Goal: Transaction & Acquisition: Purchase product/service

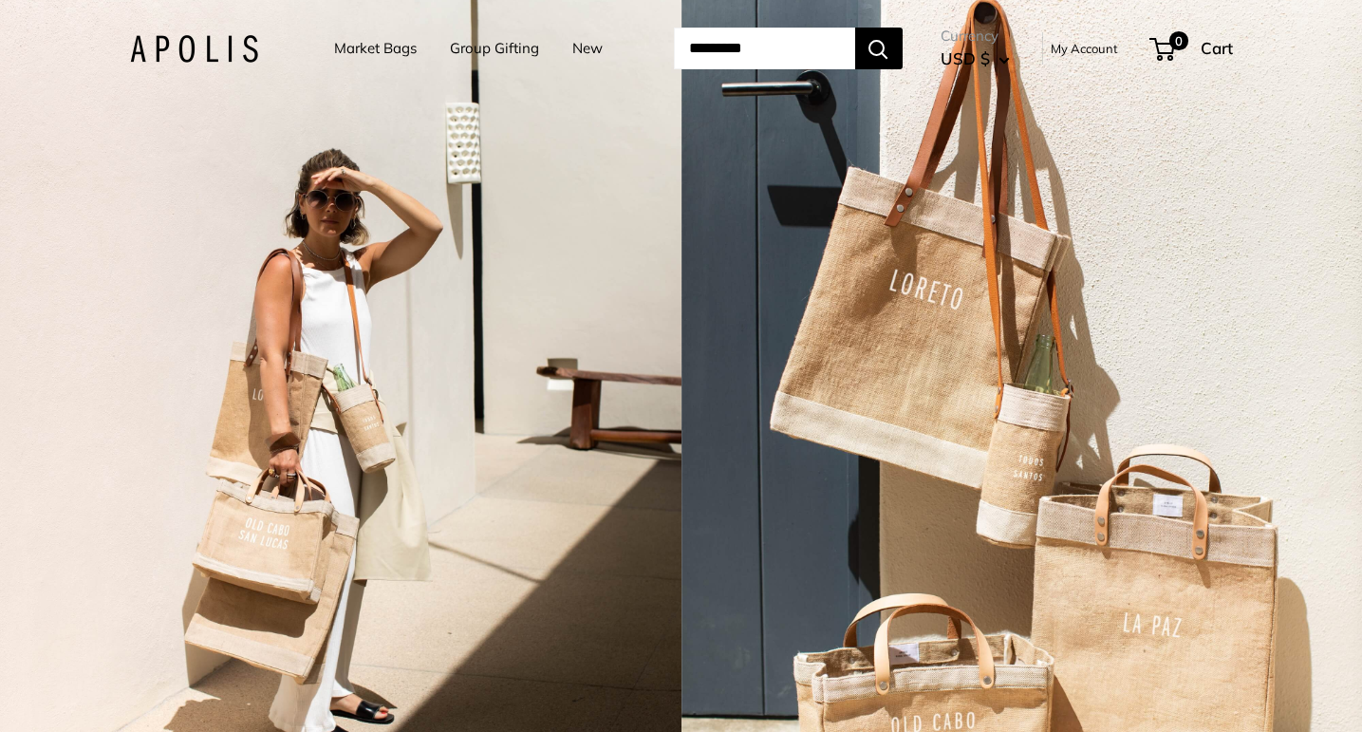
click at [386, 44] on link "Market Bags" at bounding box center [375, 48] width 83 height 27
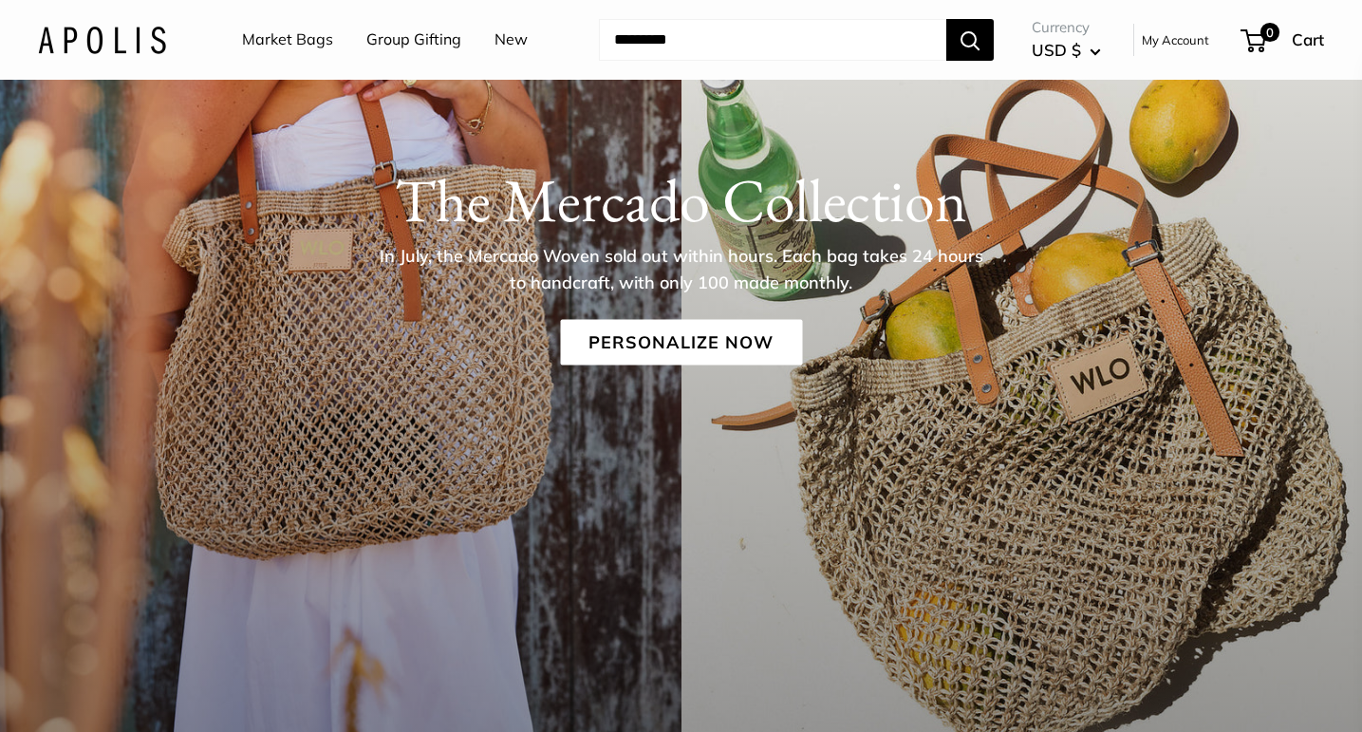
scroll to position [299, 0]
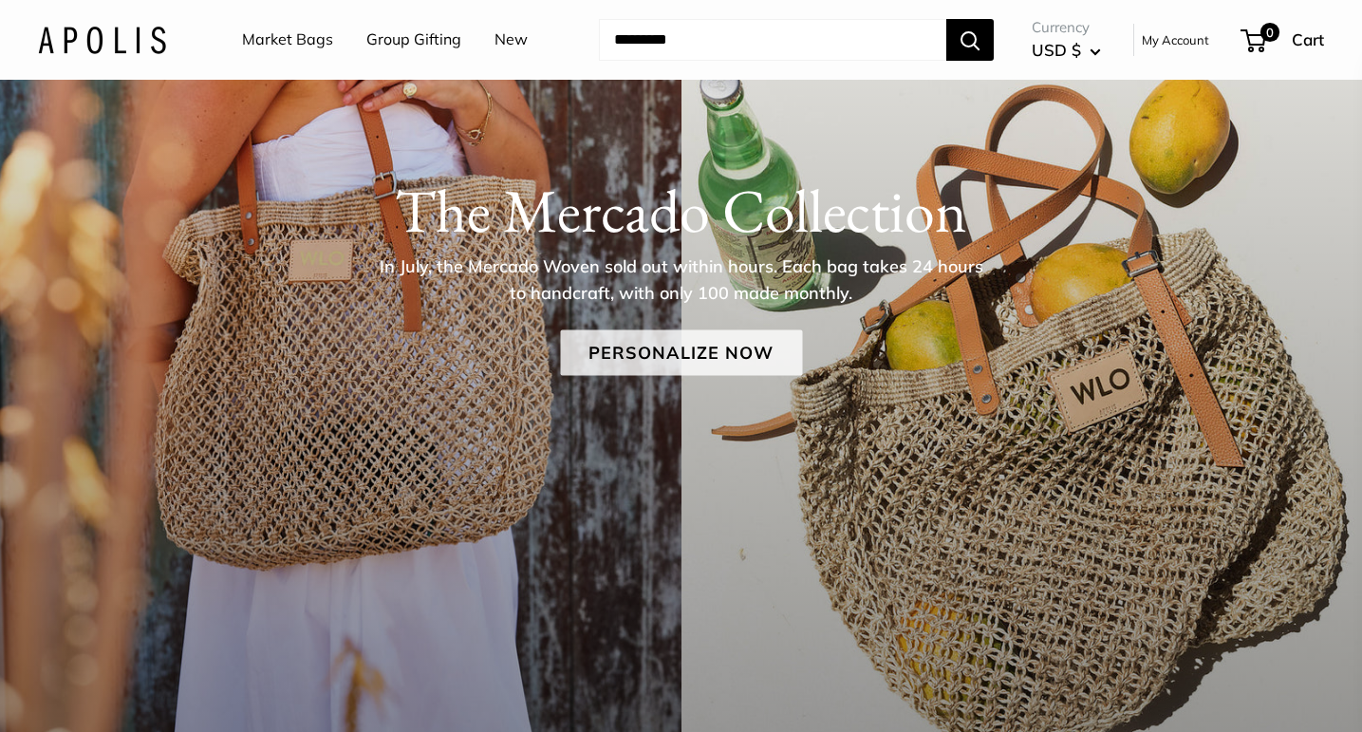
click at [677, 362] on link "Personalize Now" at bounding box center [681, 353] width 242 height 46
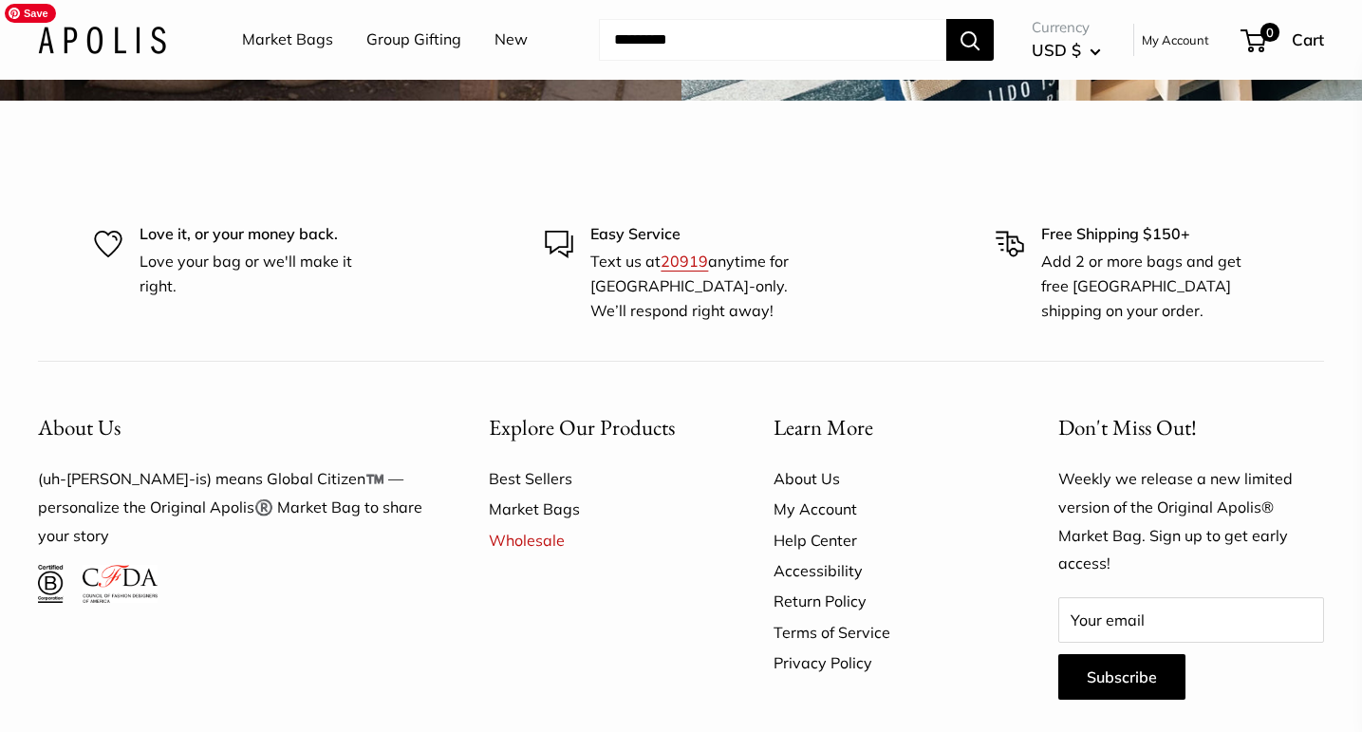
scroll to position [5306, 0]
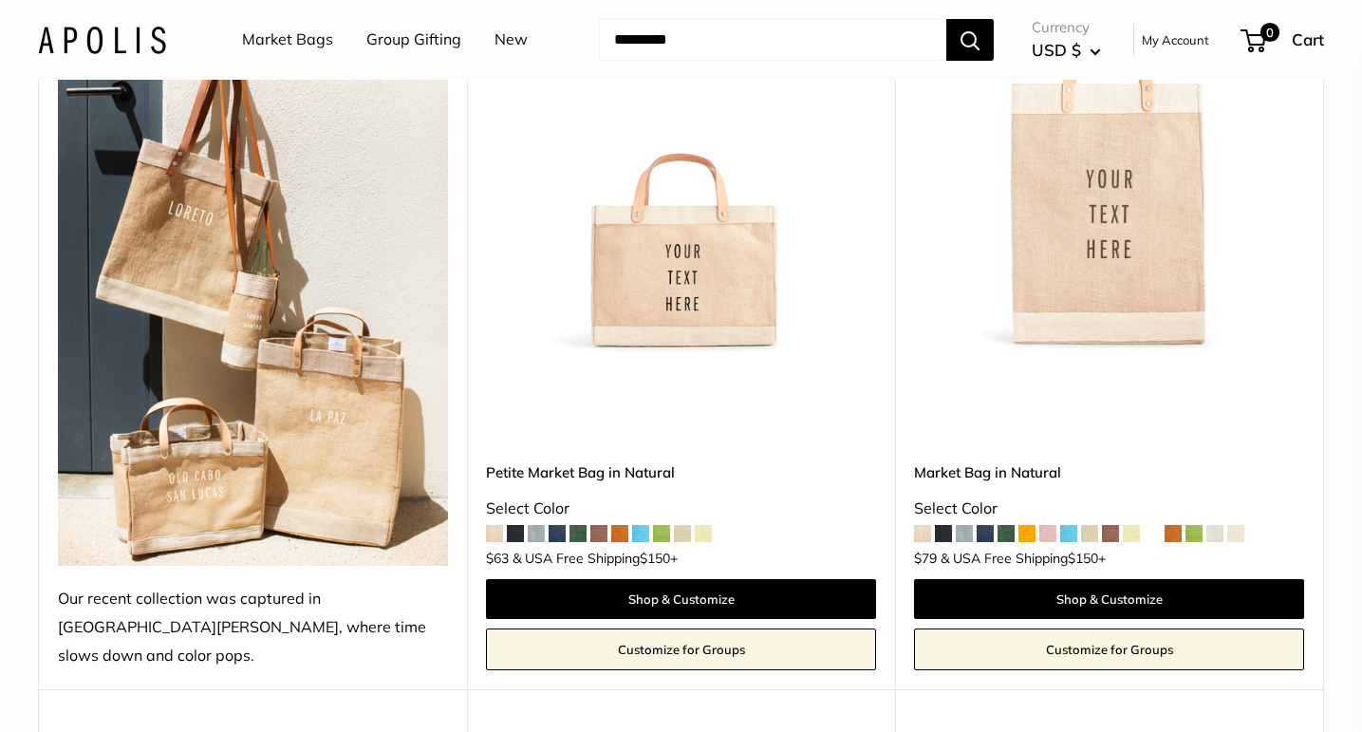
scroll to position [1092, 0]
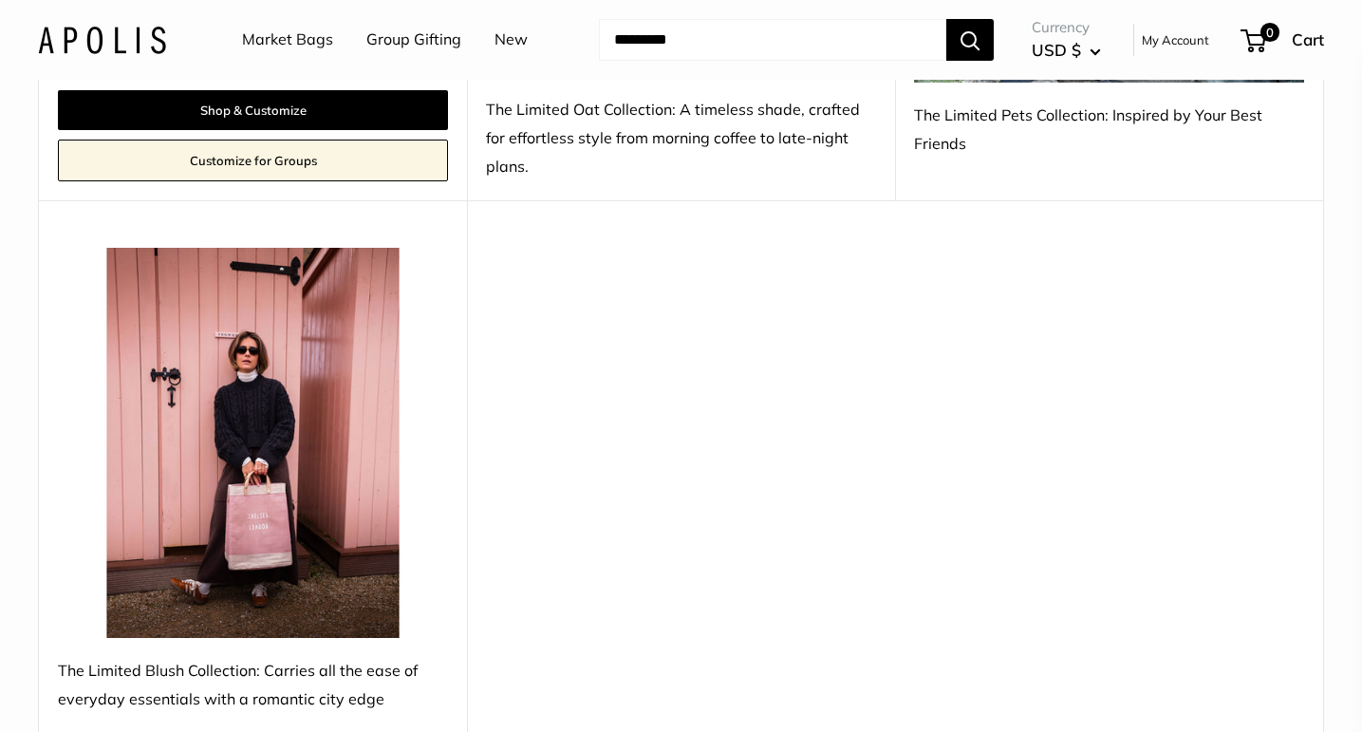
scroll to position [1524, 0]
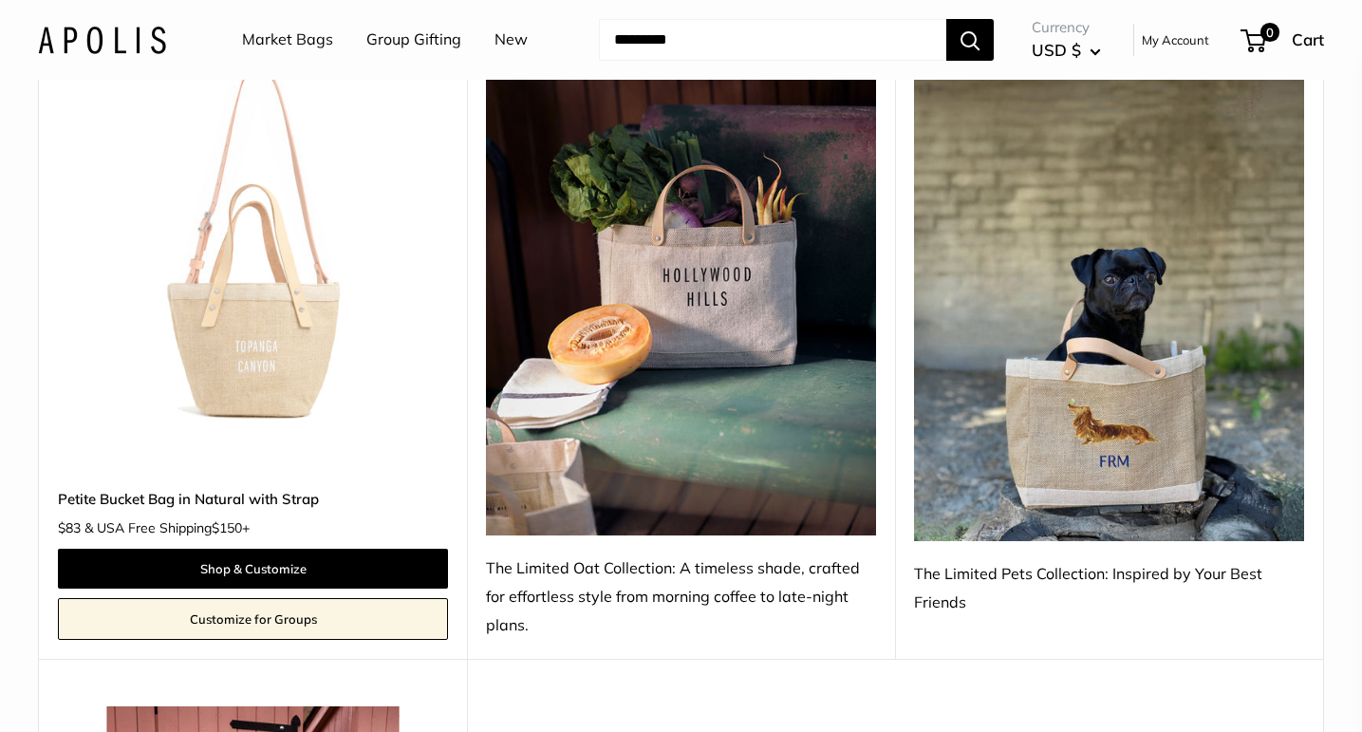
click at [127, 33] on img at bounding box center [102, 40] width 128 height 28
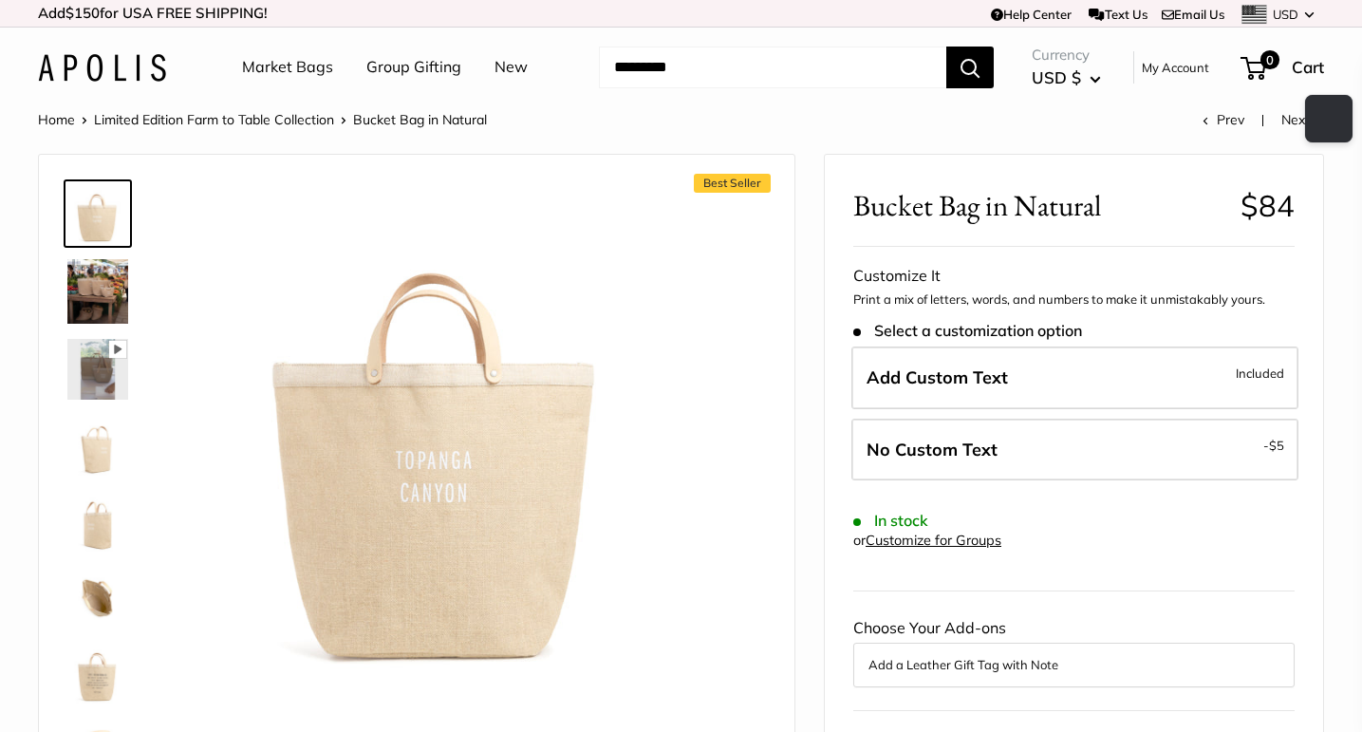
click at [98, 367] on img at bounding box center [97, 369] width 61 height 61
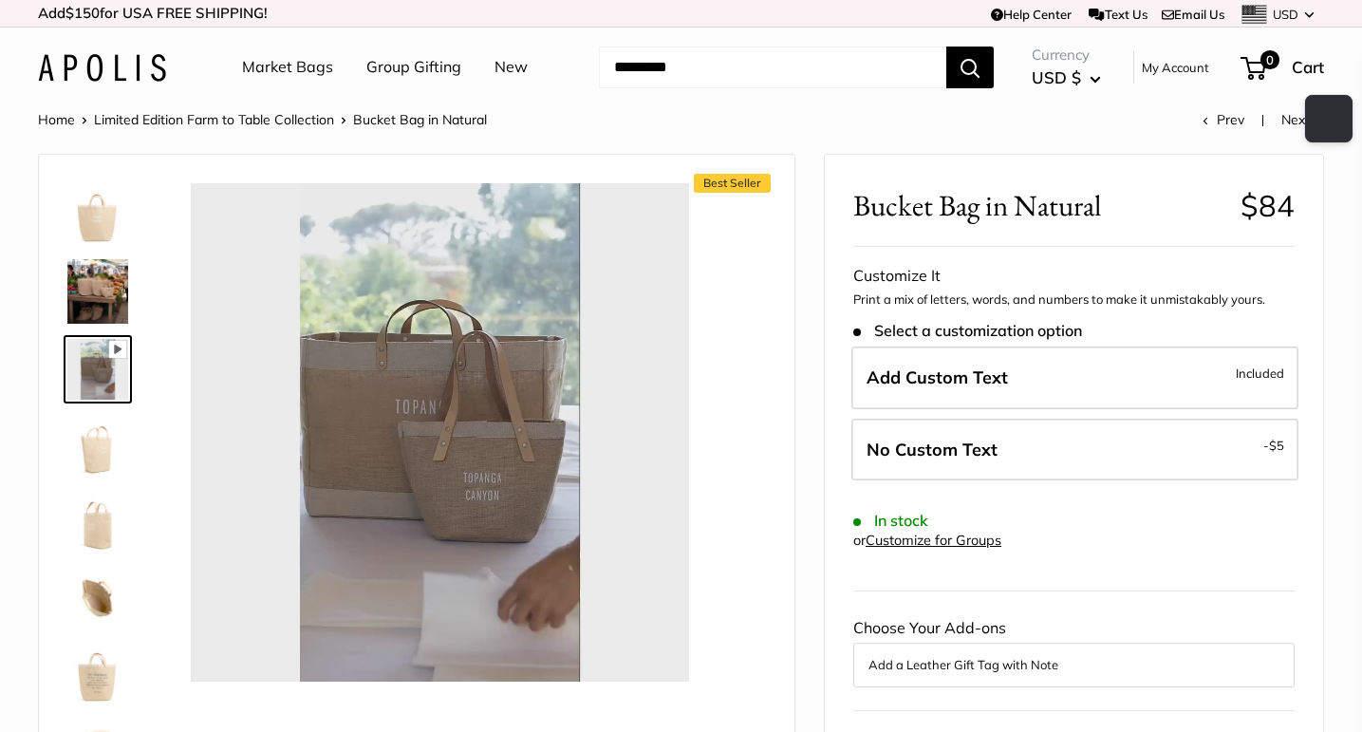
click at [106, 445] on img at bounding box center [97, 445] width 61 height 61
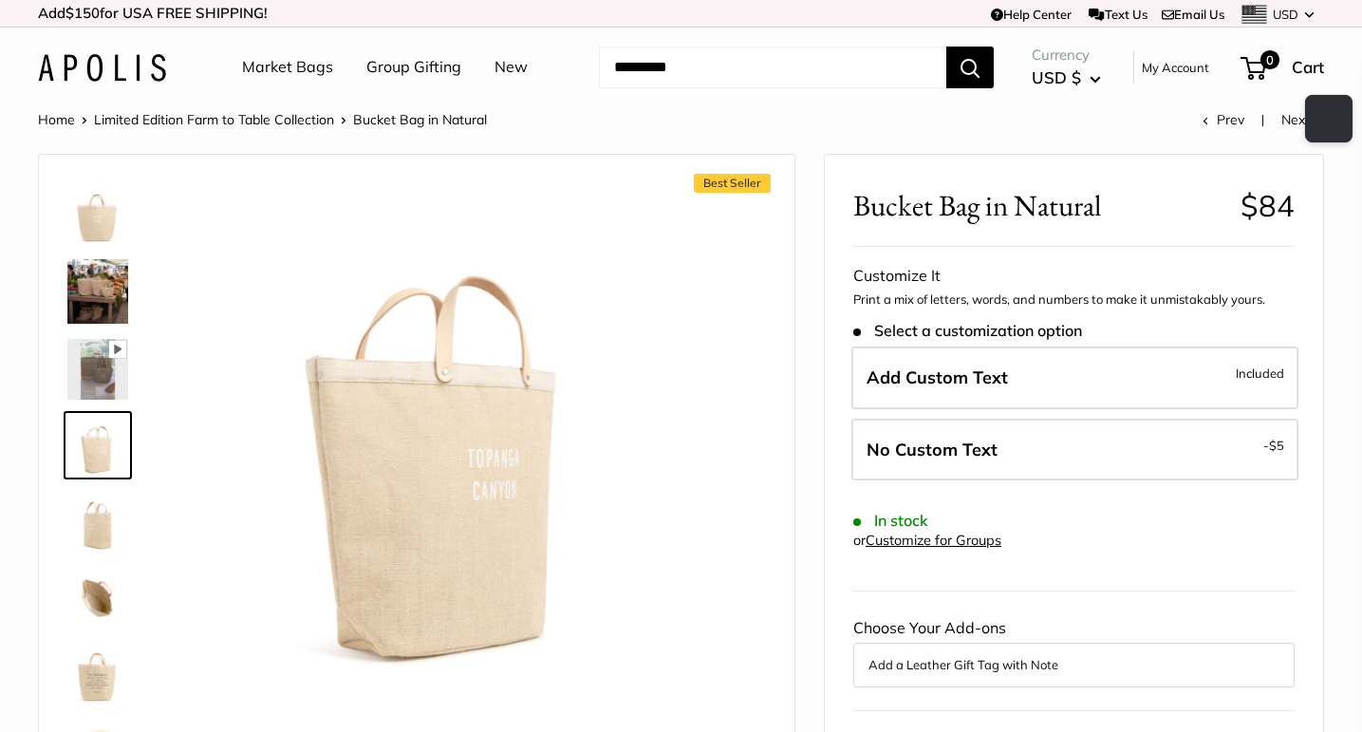
click at [103, 531] on img at bounding box center [97, 521] width 61 height 61
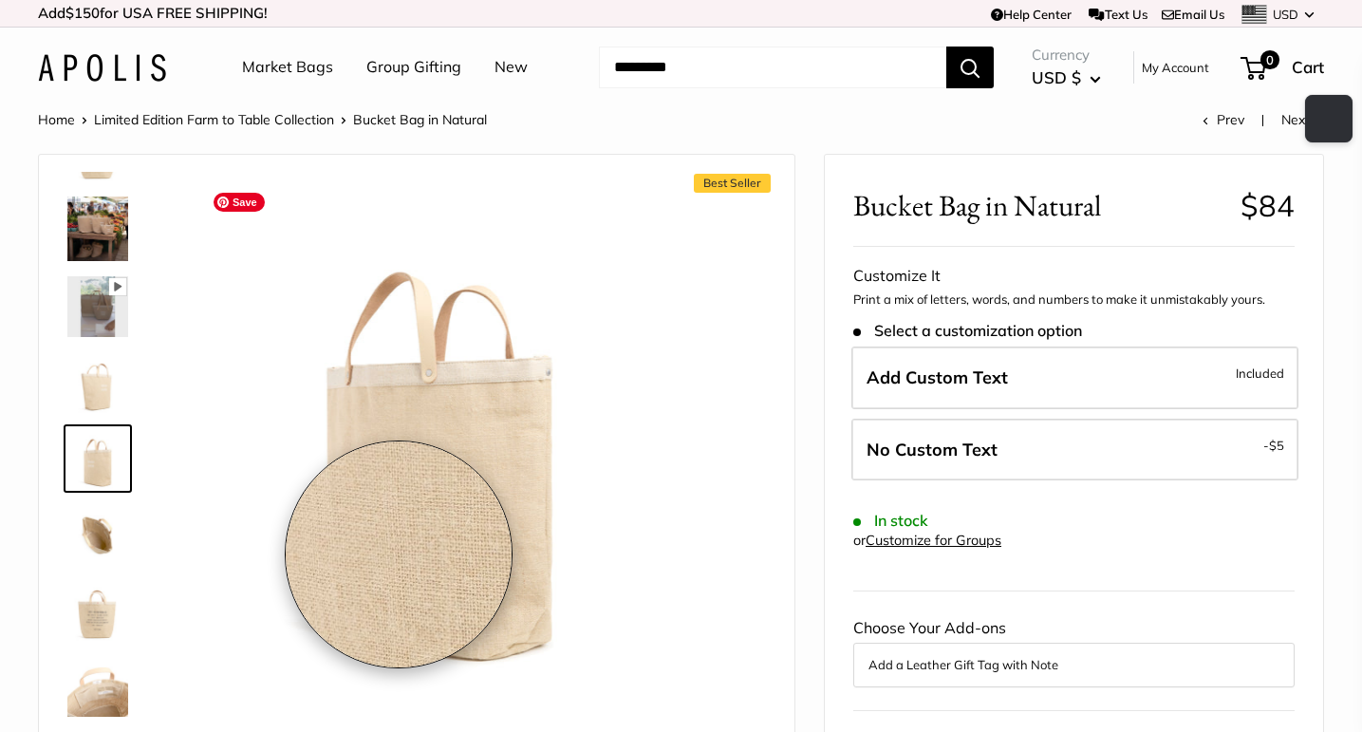
scroll to position [409, 0]
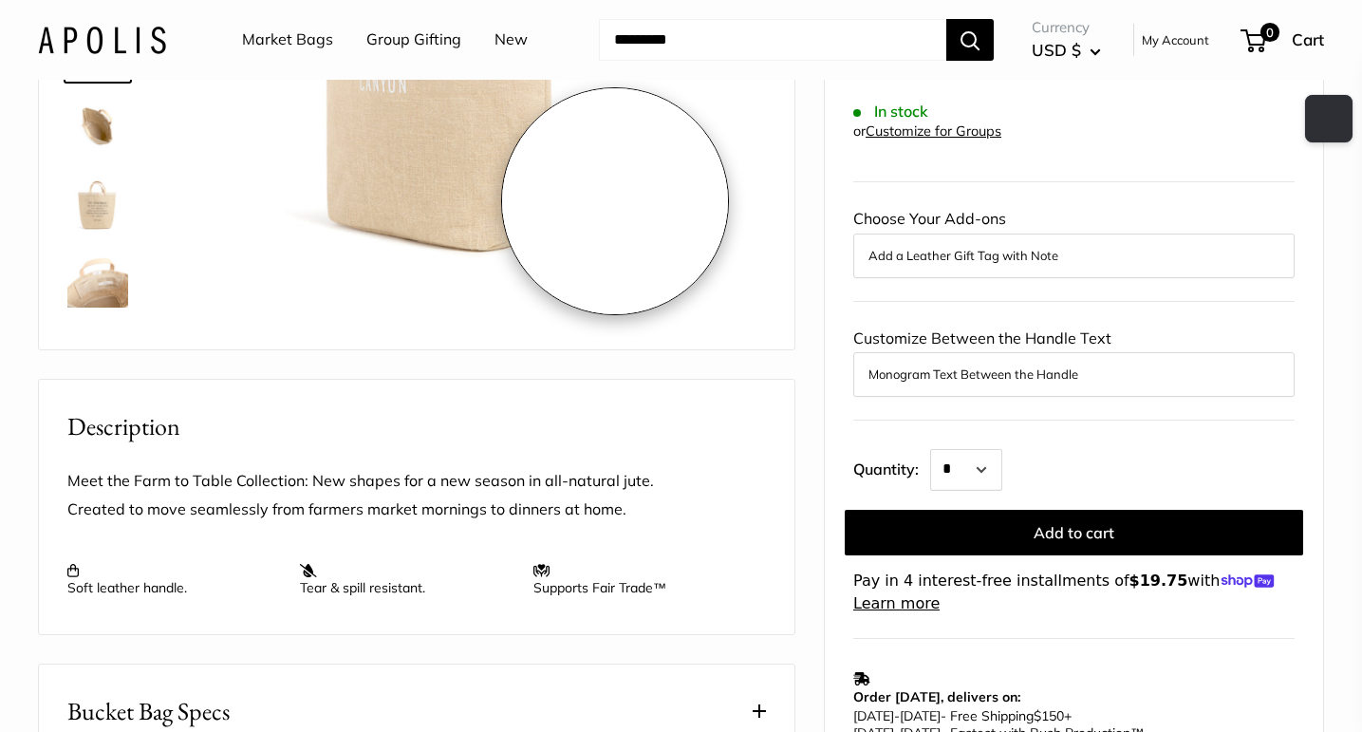
type input "****"
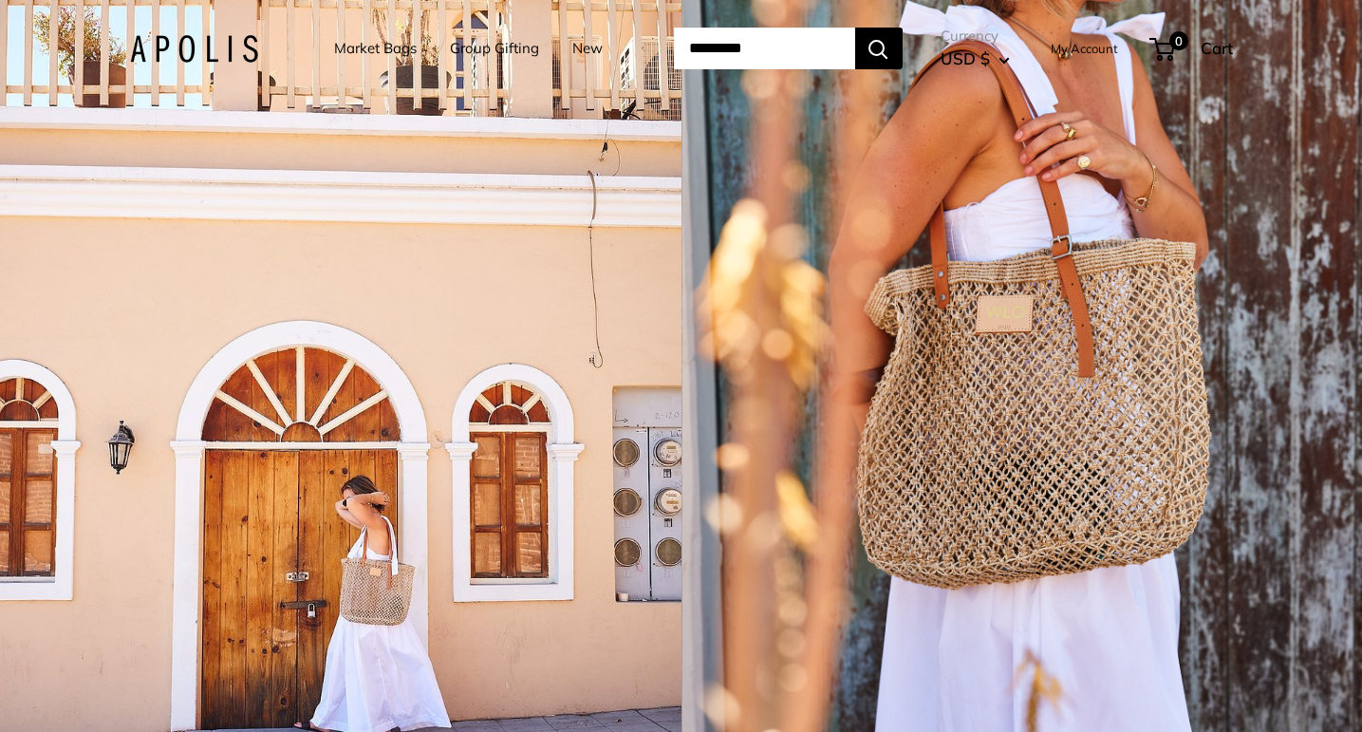
click at [346, 45] on link "Market Bags" at bounding box center [375, 48] width 83 height 27
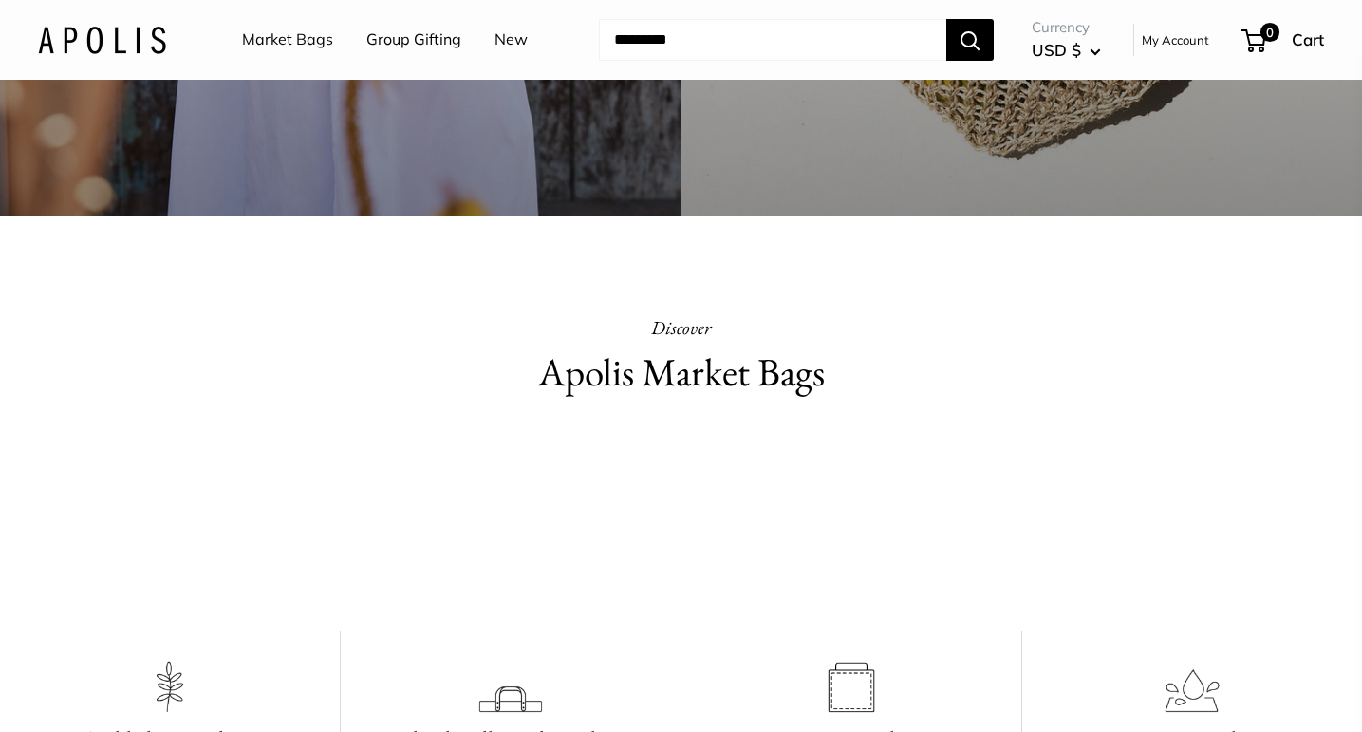
scroll to position [867, 0]
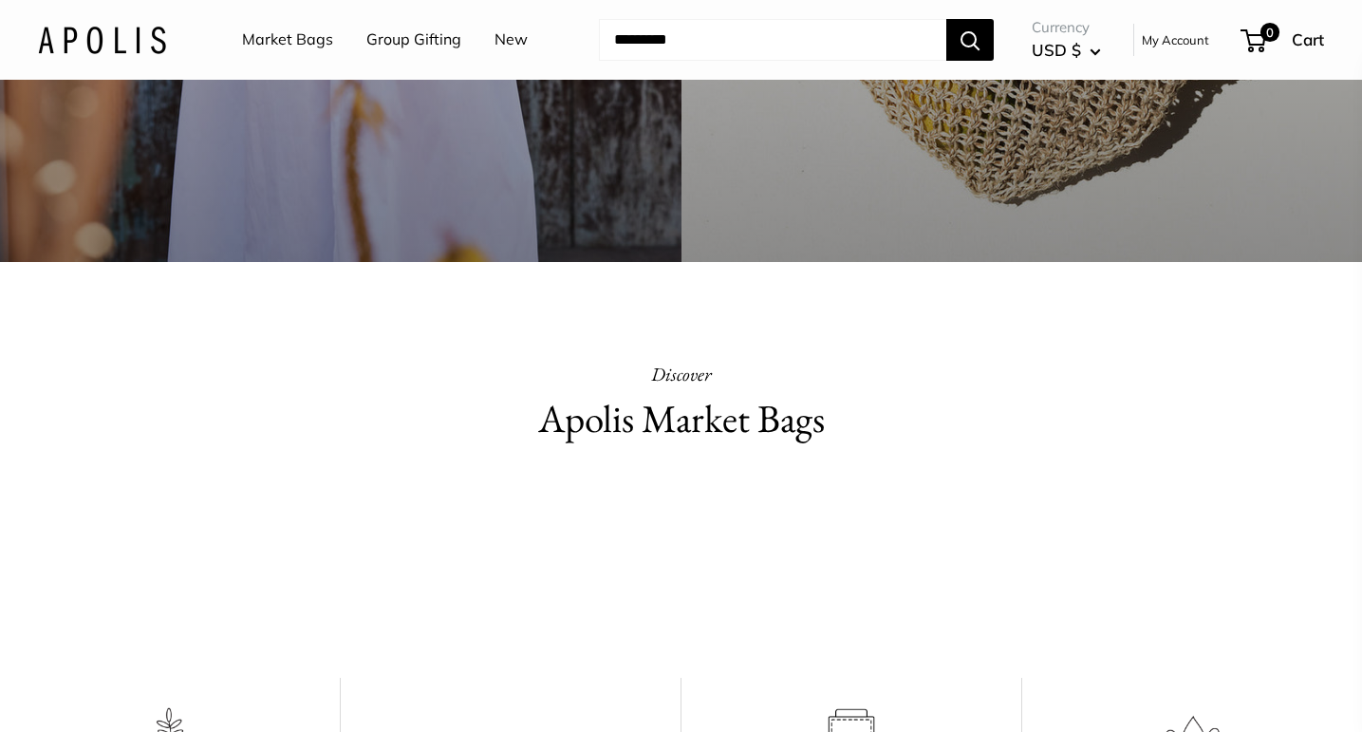
click at [608, 419] on h2 "Apolis Market Bags" at bounding box center [682, 419] width 644 height 56
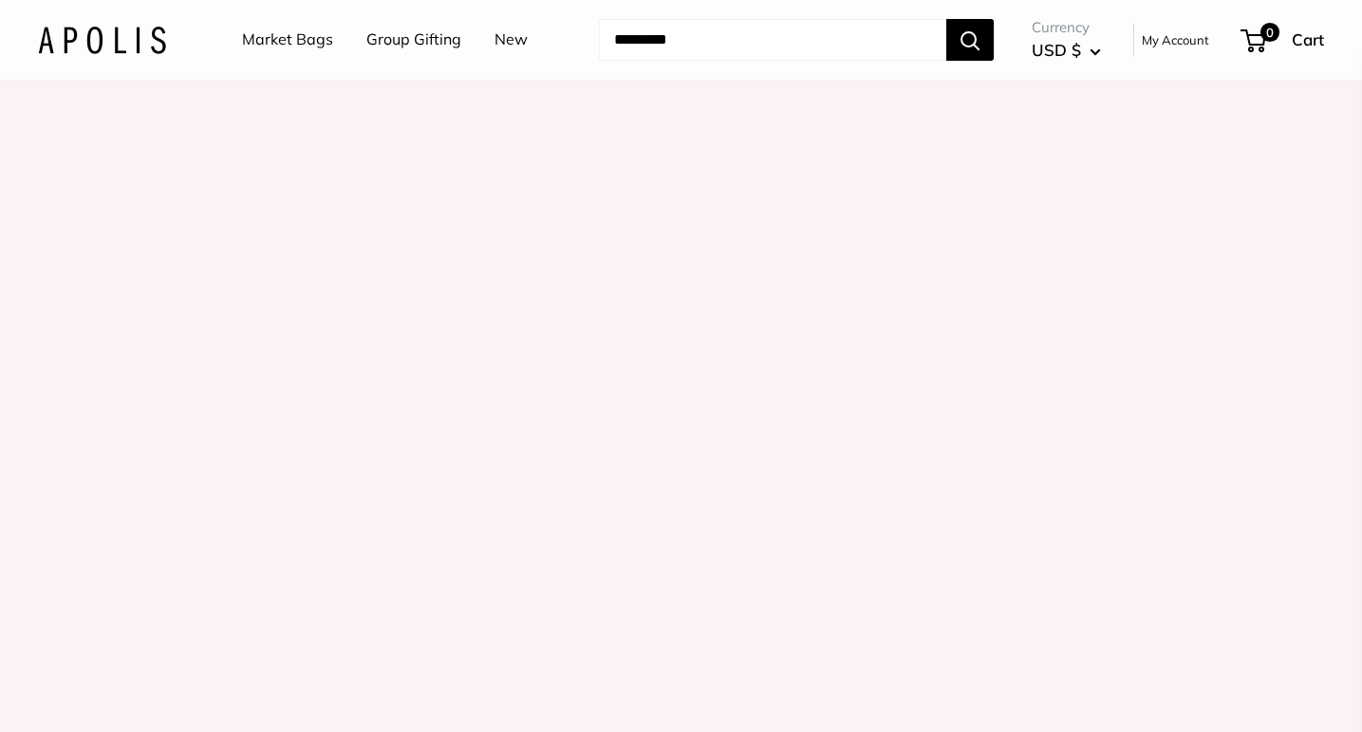
scroll to position [1929, 0]
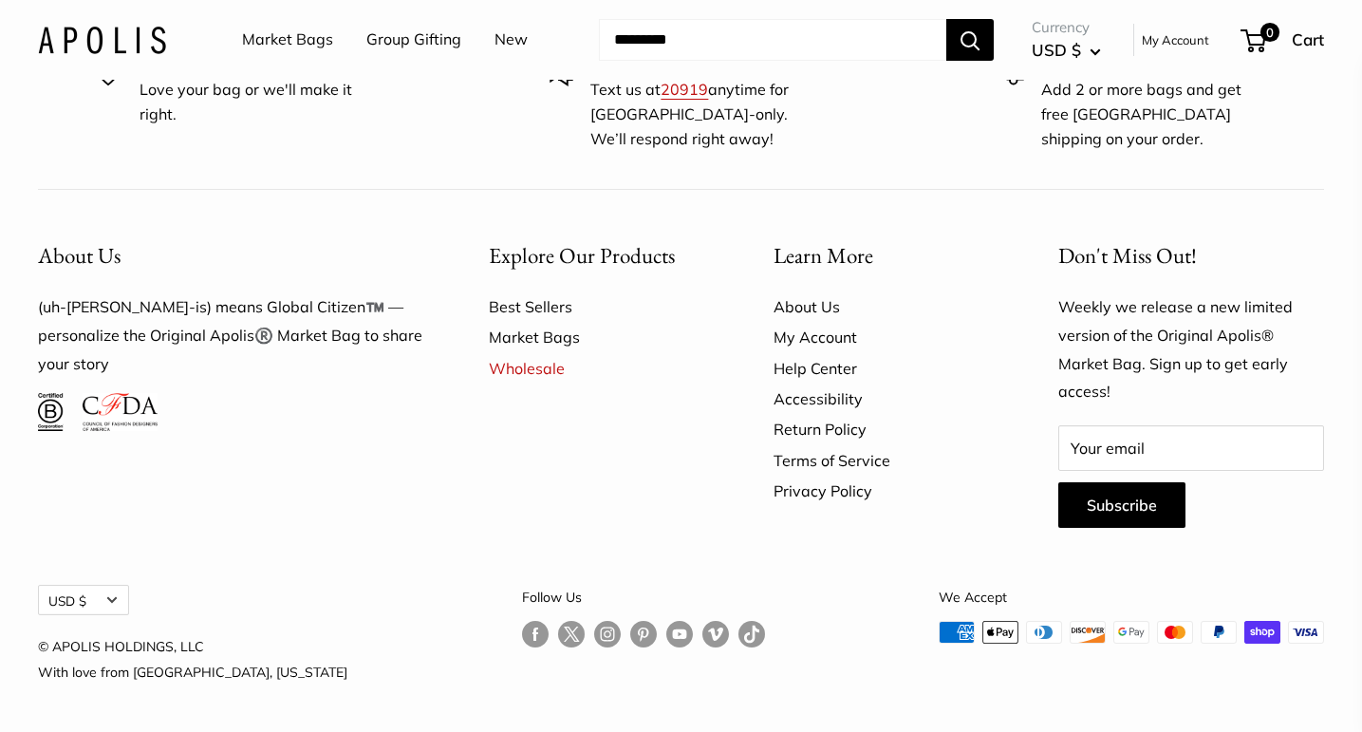
scroll to position [5557, 0]
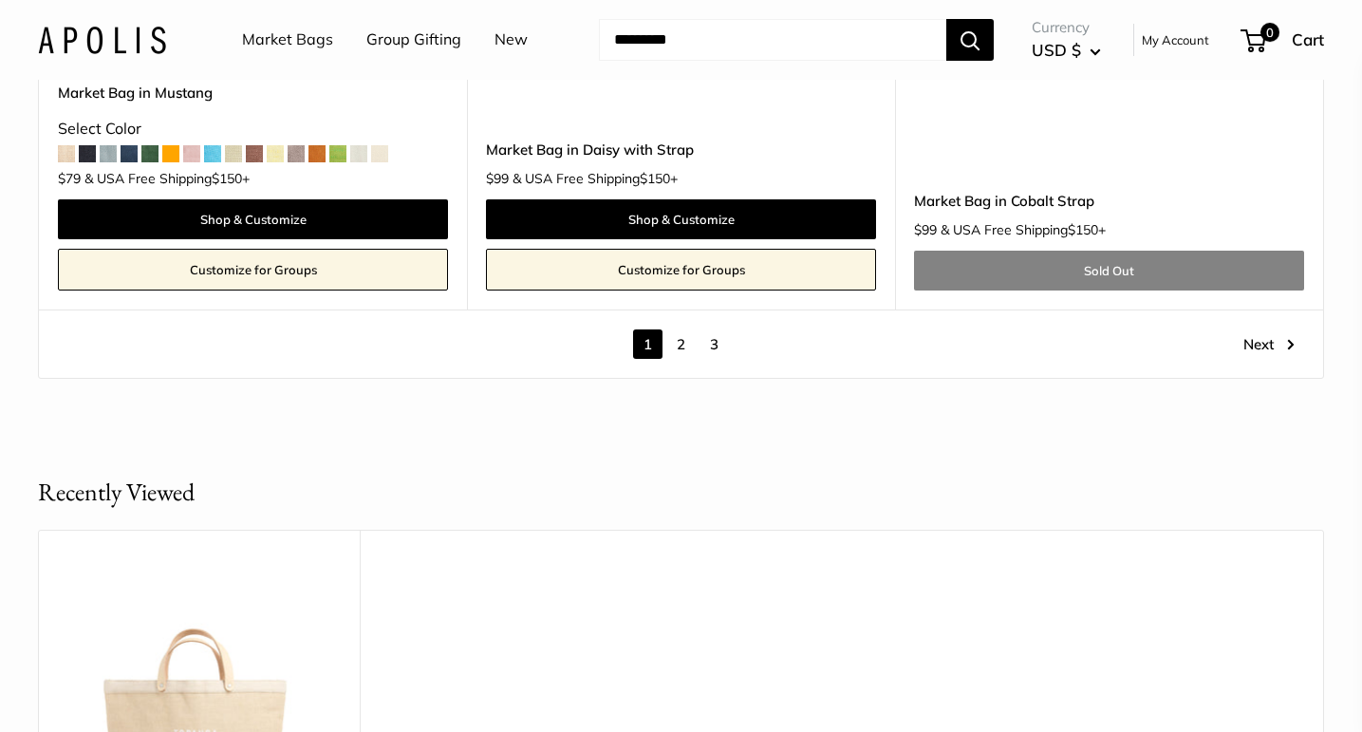
scroll to position [10922, 0]
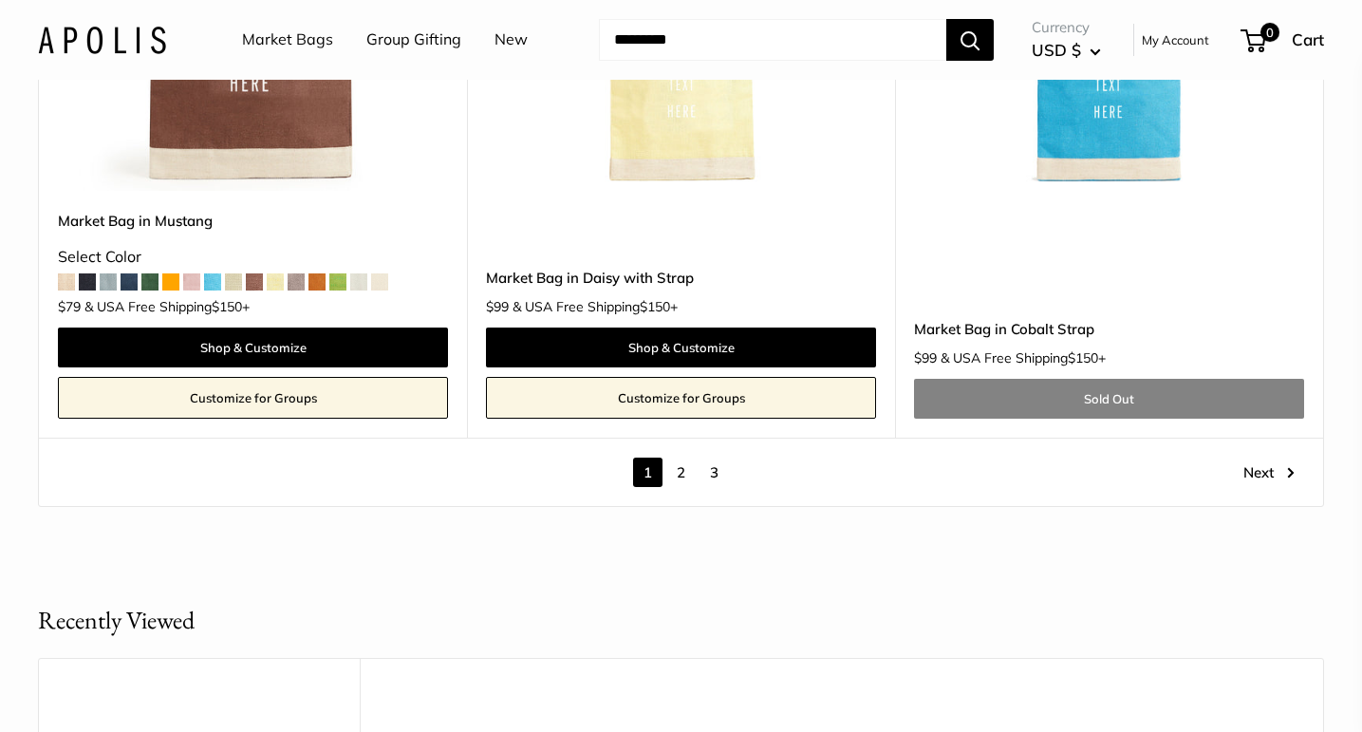
click at [685, 467] on link "2" at bounding box center [680, 471] width 29 height 29
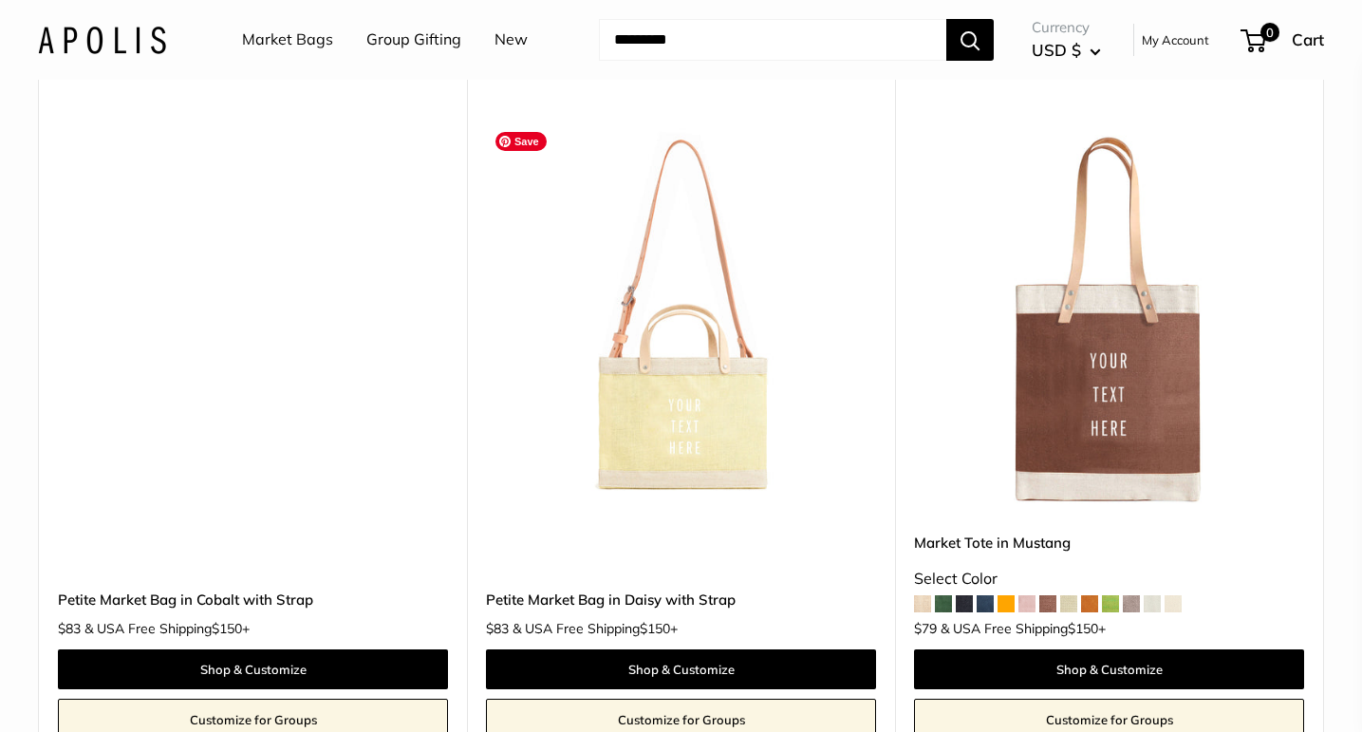
scroll to position [519, 0]
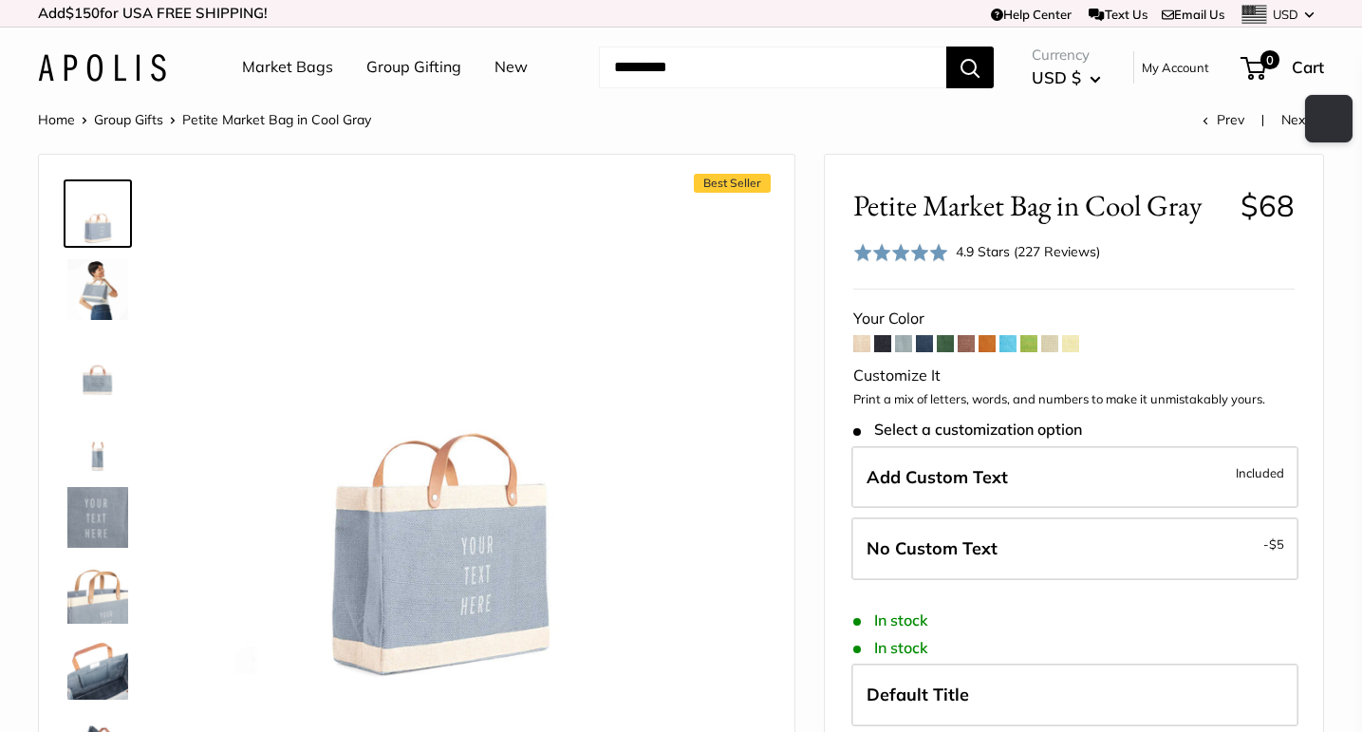
click at [964, 235] on div "Petite Market Bag in Cool Gray $68 Rated 4.9 out of 5 4.9 Stars (227 Reviews) C…" at bounding box center [1073, 227] width 441 height 78
click at [958, 212] on span "Petite Market Bag in Cool Gray" at bounding box center [1039, 205] width 373 height 35
copy span "Market"
click at [746, 56] on input "Search..." at bounding box center [772, 68] width 347 height 42
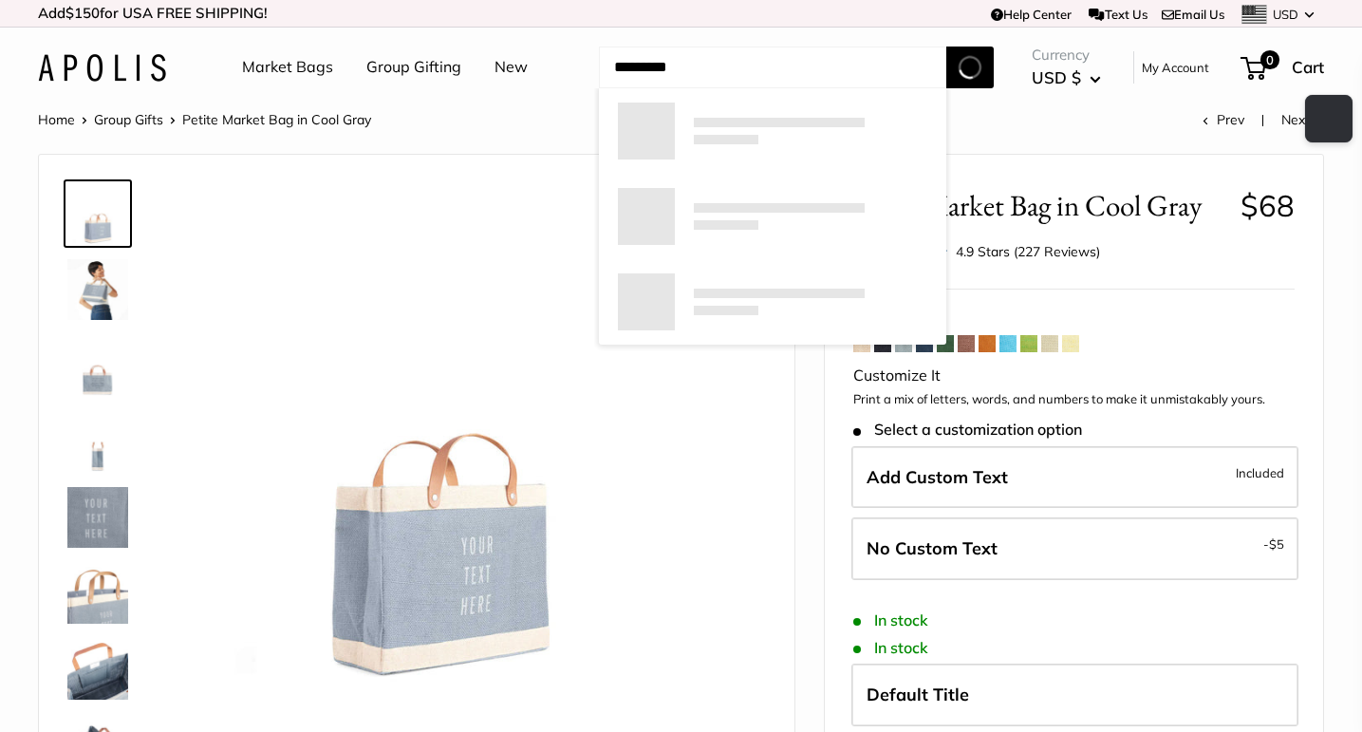
paste input "*******"
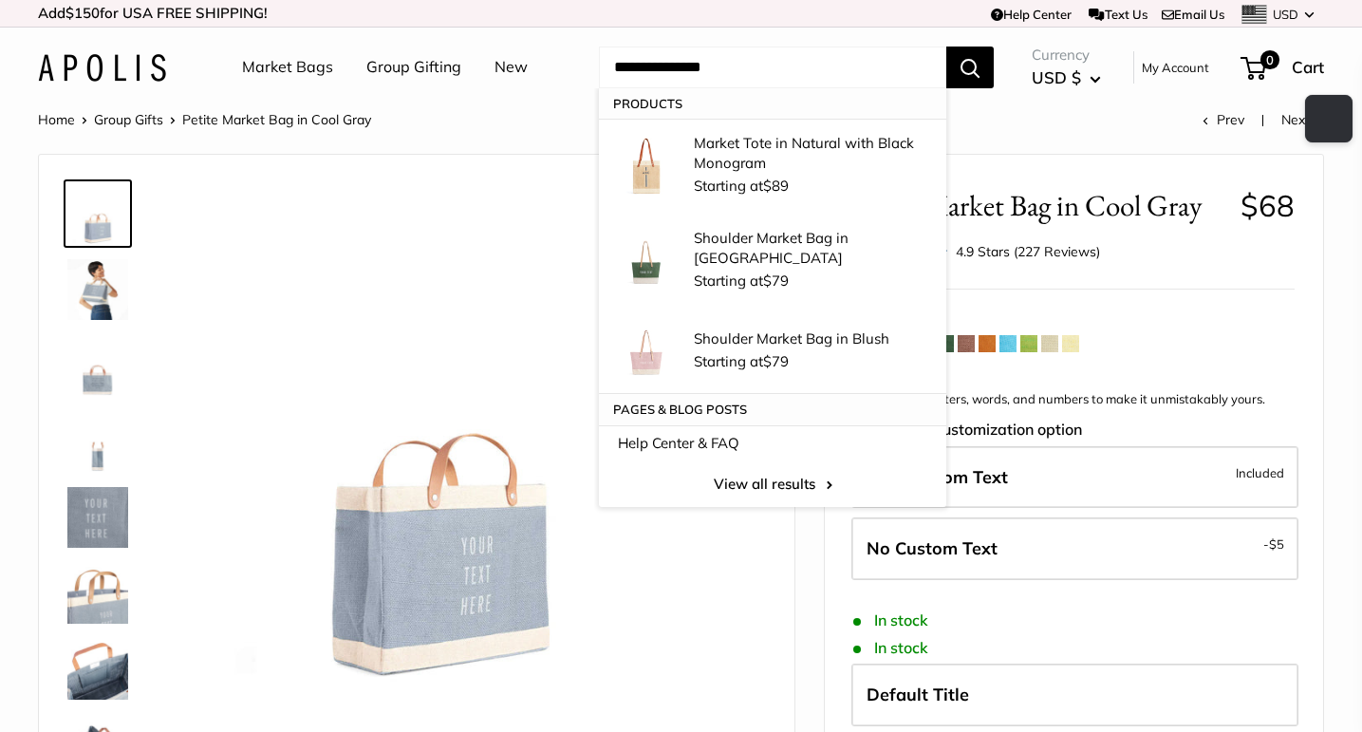
type input "**********"
click at [957, 78] on button "Search" at bounding box center [969, 68] width 47 height 42
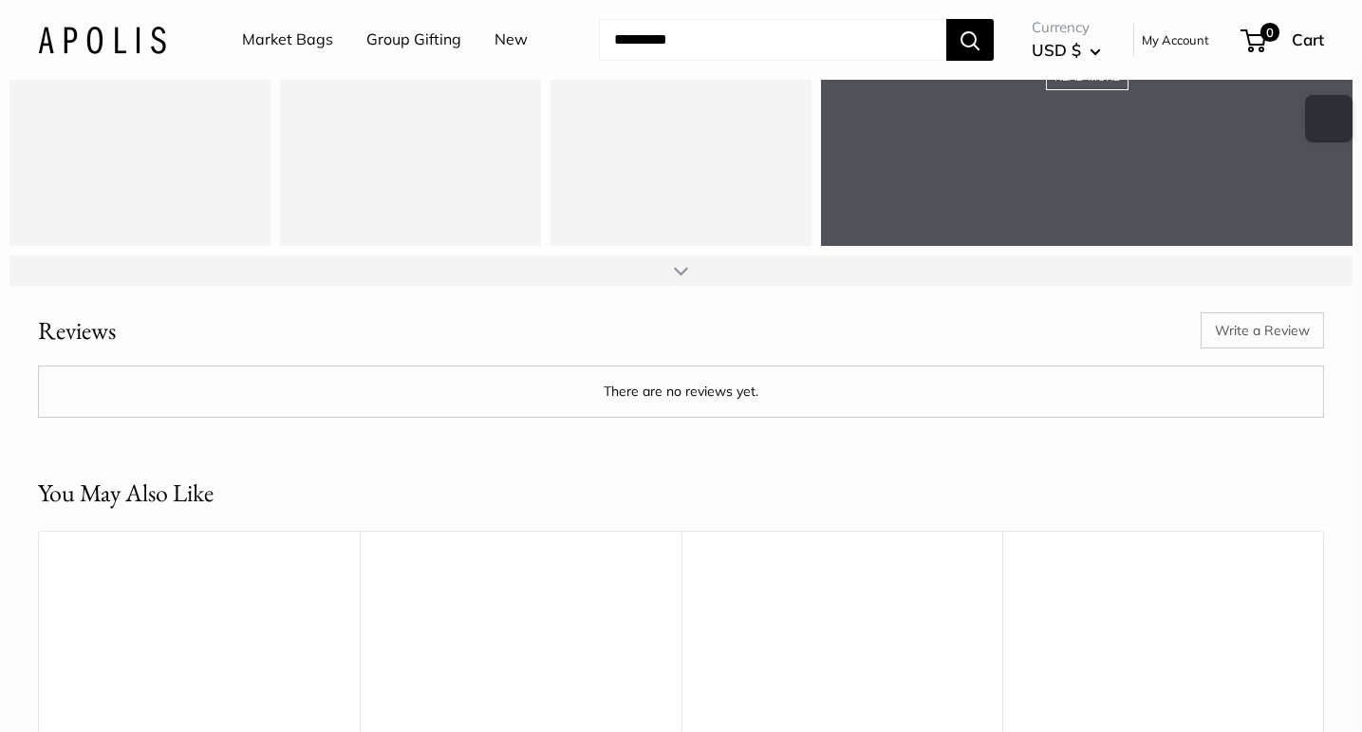
scroll to position [2572, 0]
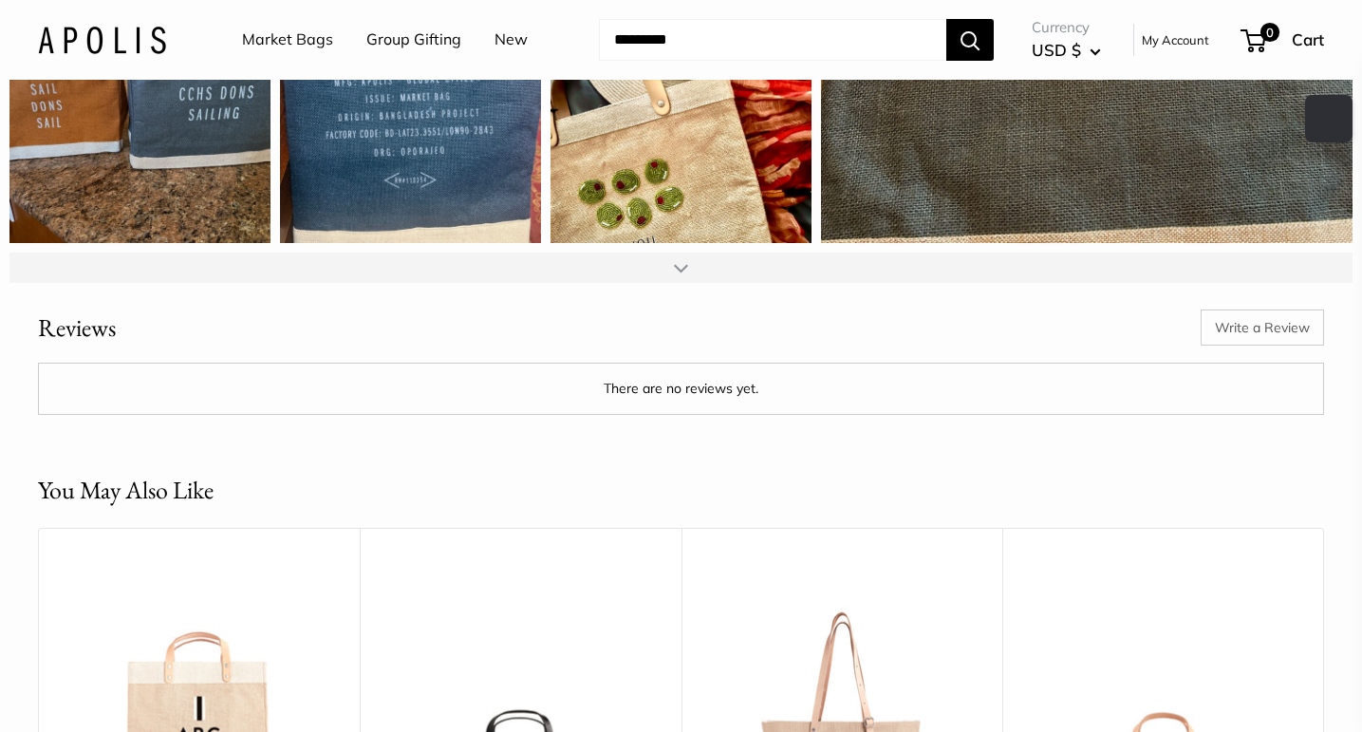
click at [777, 283] on div at bounding box center [680, 267] width 1343 height 30
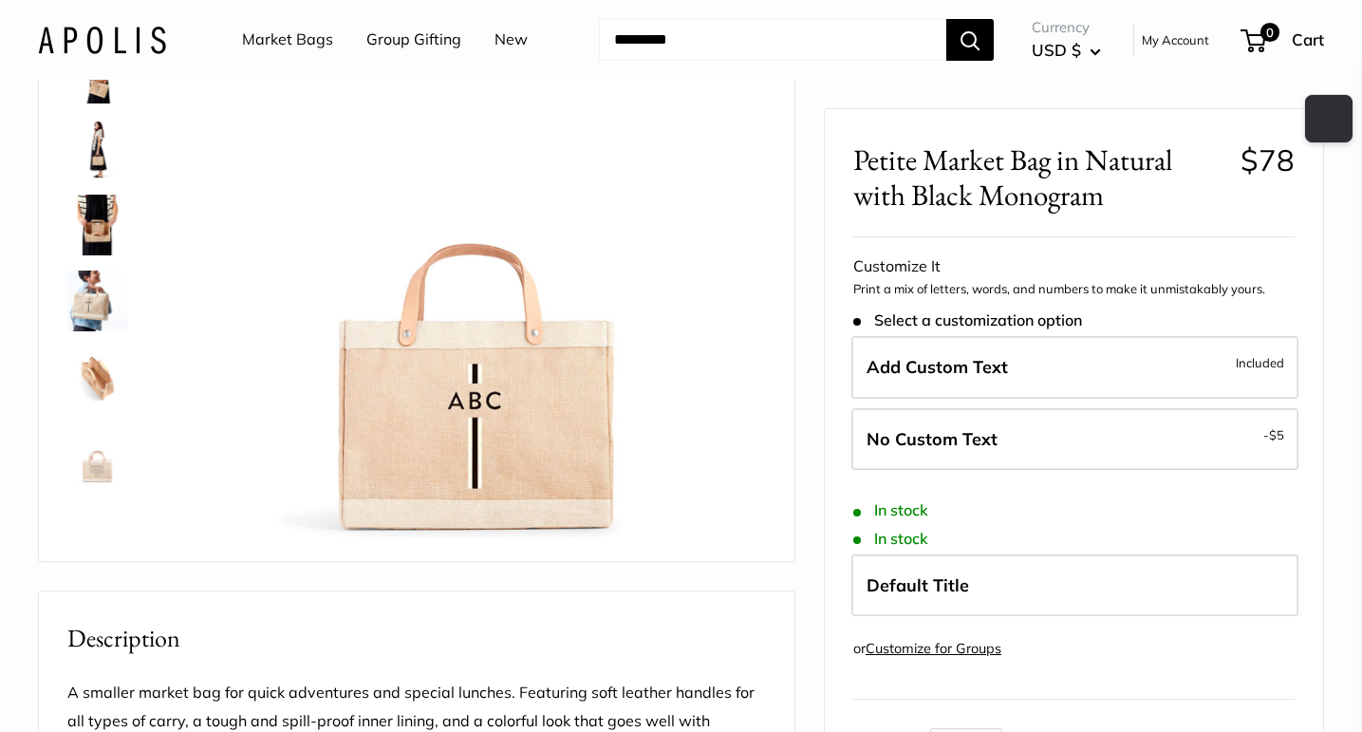
scroll to position [220, 0]
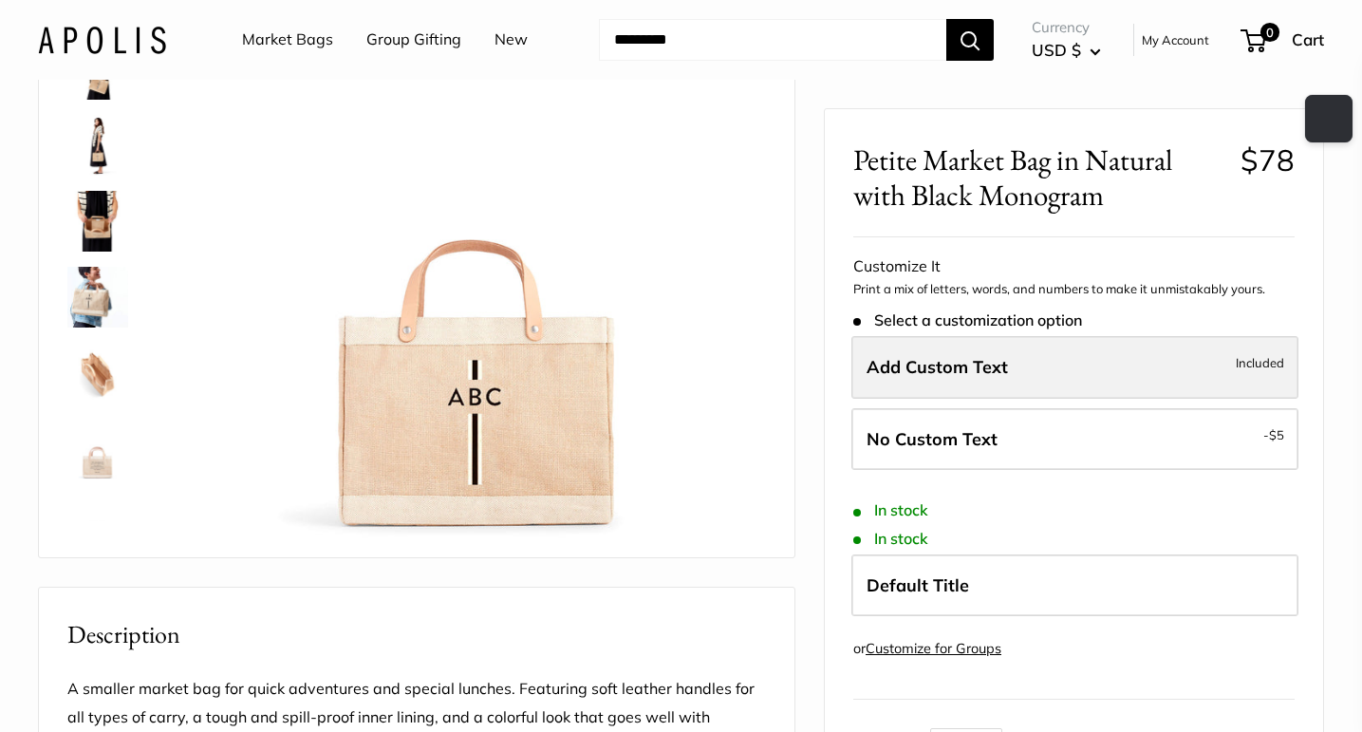
click at [932, 358] on span "Add Custom Text" at bounding box center [937, 367] width 141 height 22
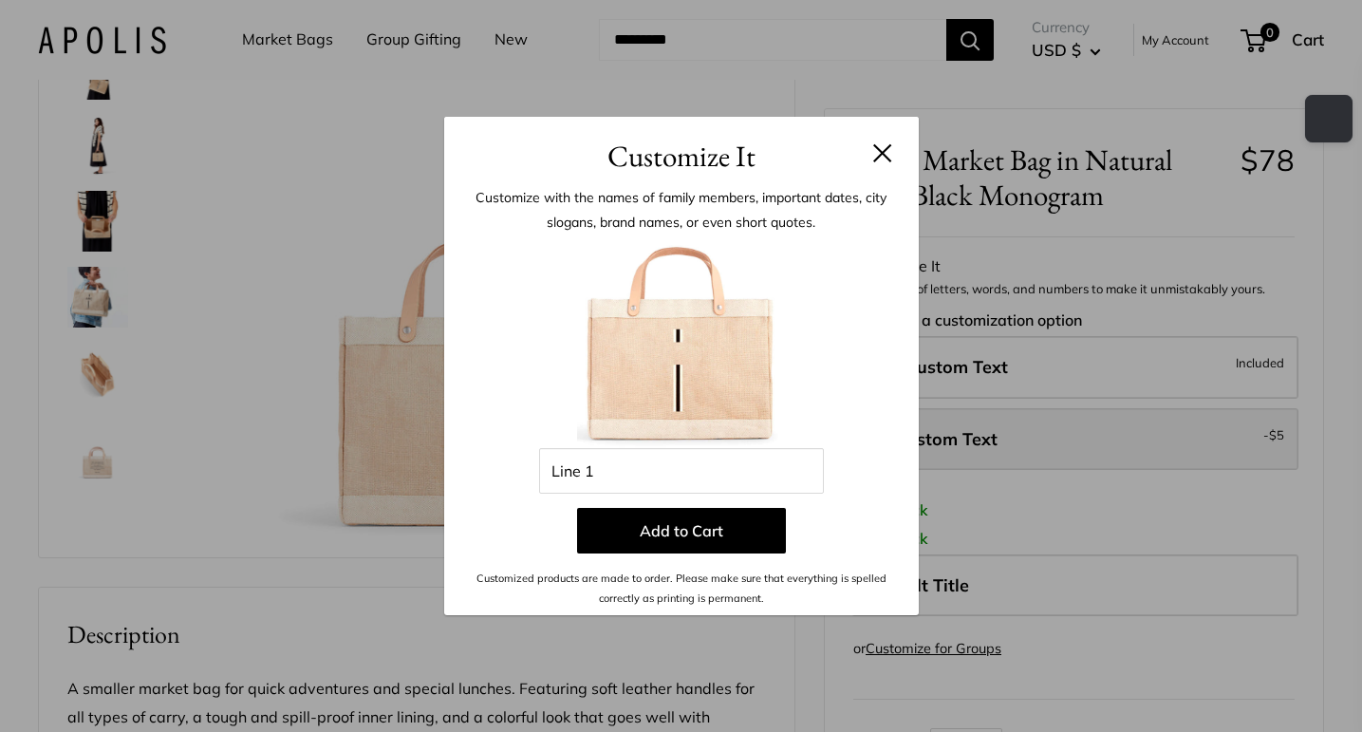
click at [1019, 434] on div "Customize It Customize with the names of family members, important dates, city …" at bounding box center [681, 366] width 1362 height 732
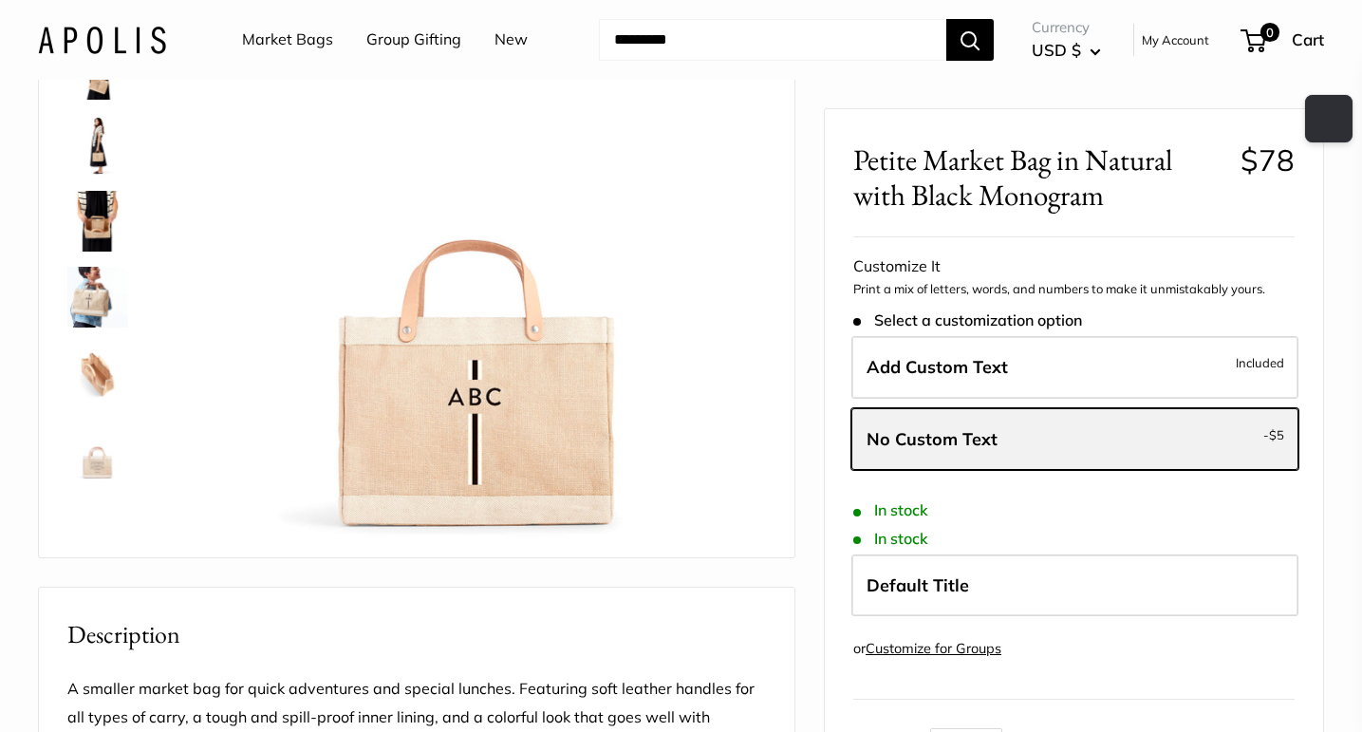
click at [1019, 434] on label "No Custom Text - $5" at bounding box center [1074, 439] width 447 height 63
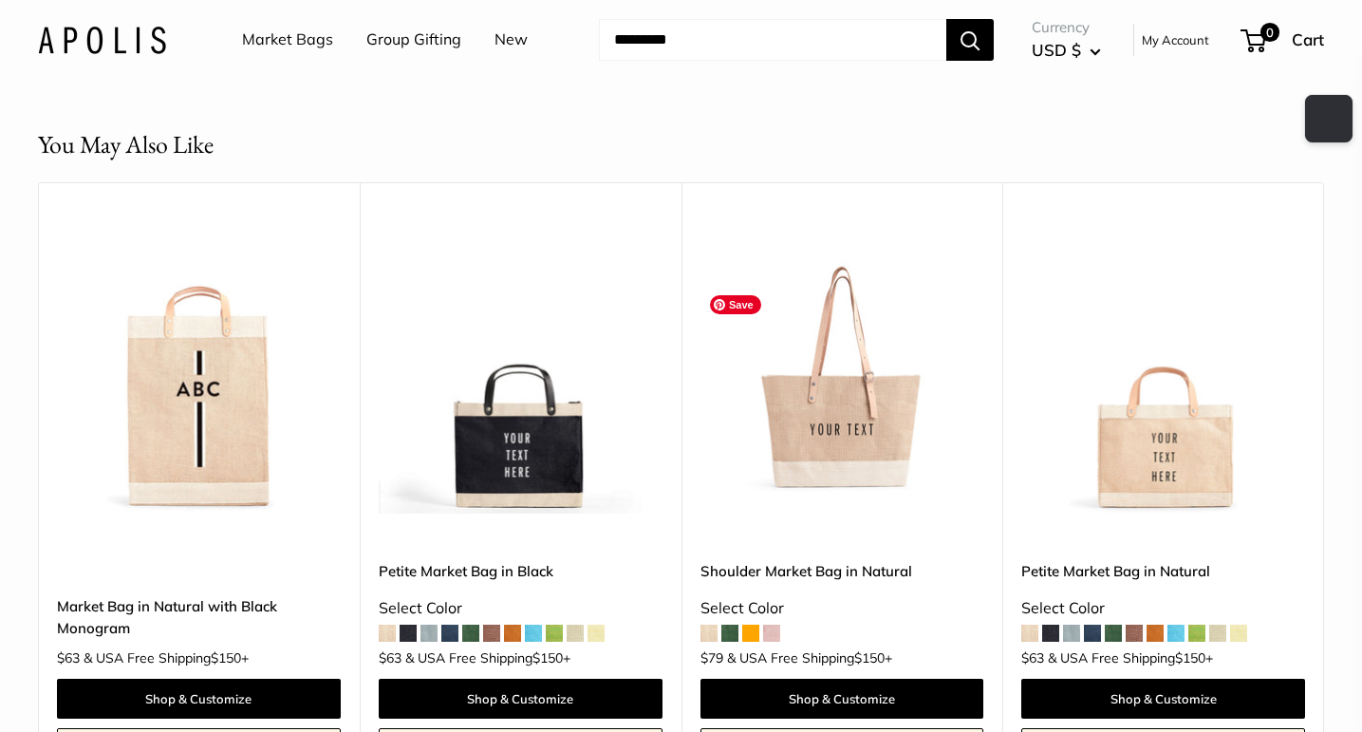
scroll to position [3568, 0]
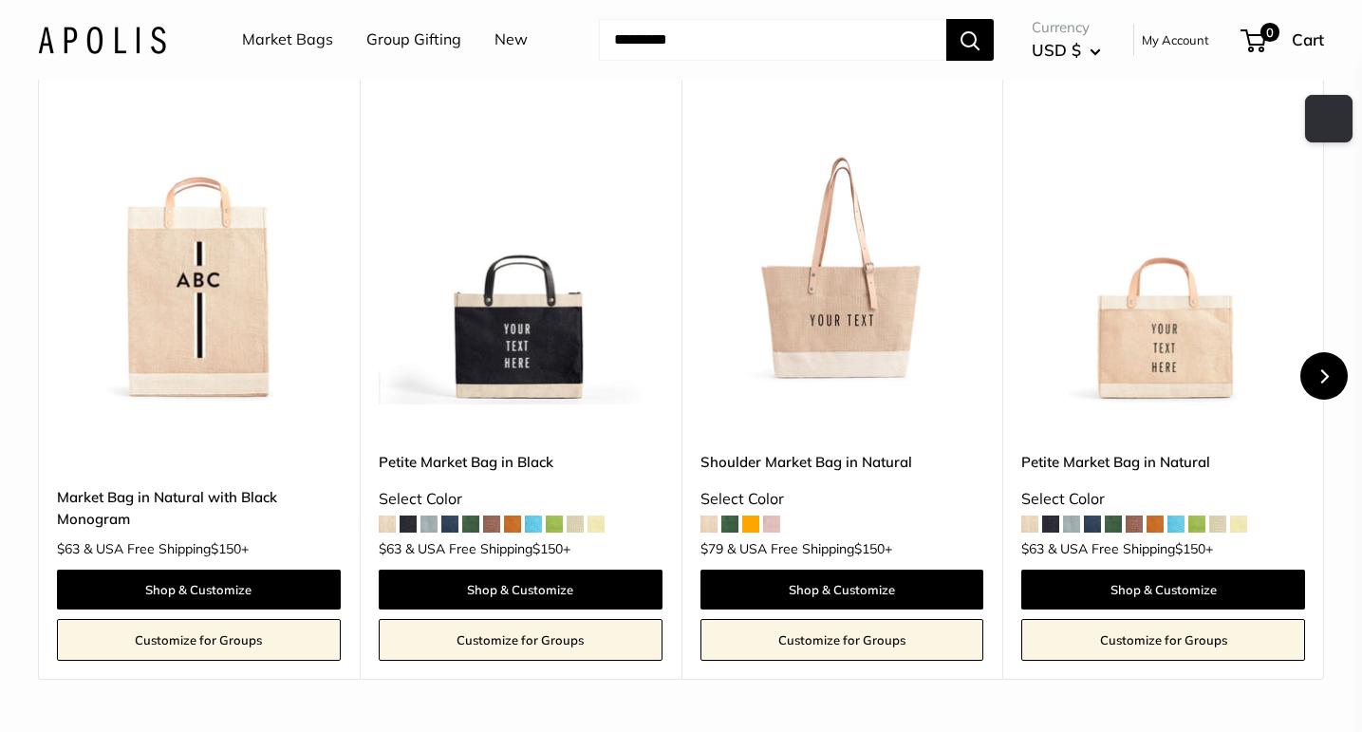
click at [1318, 383] on icon "Next" at bounding box center [1323, 376] width 14 height 14
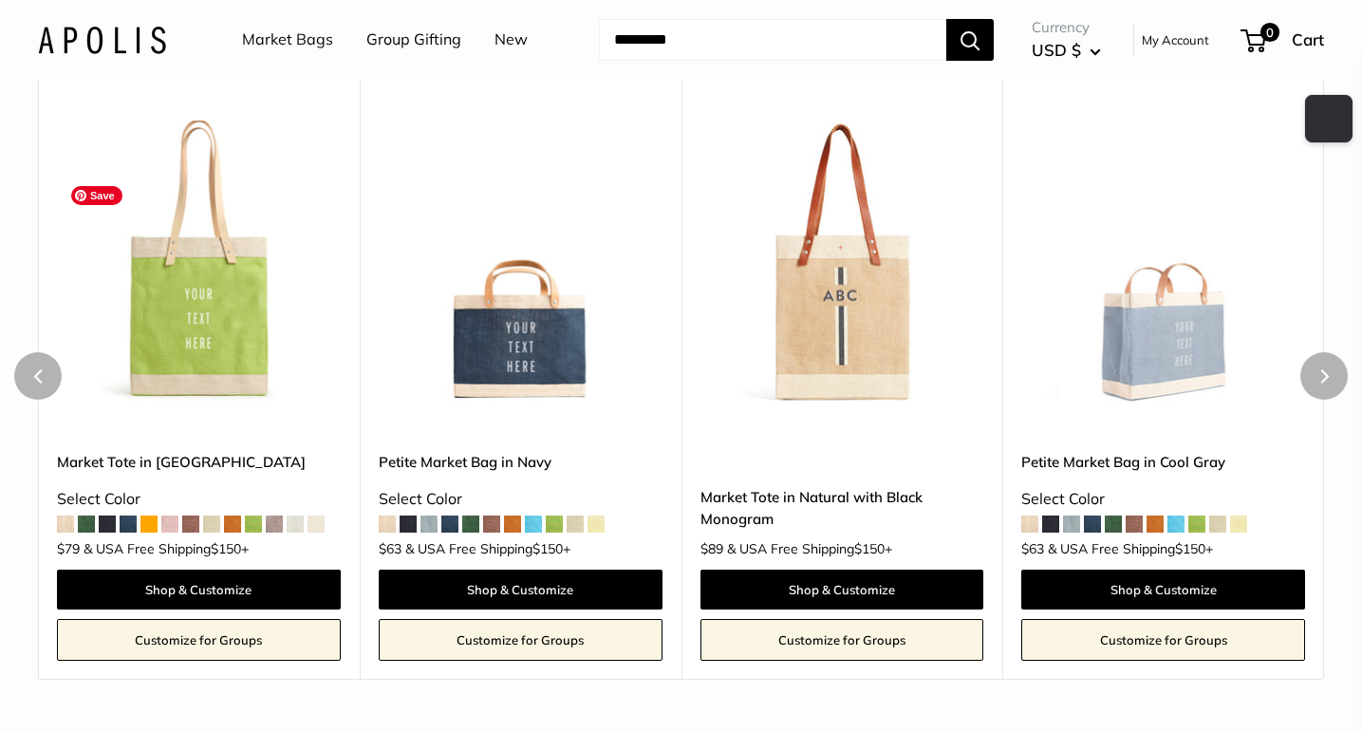
click at [0, 0] on img at bounding box center [0, 0] width 0 height 0
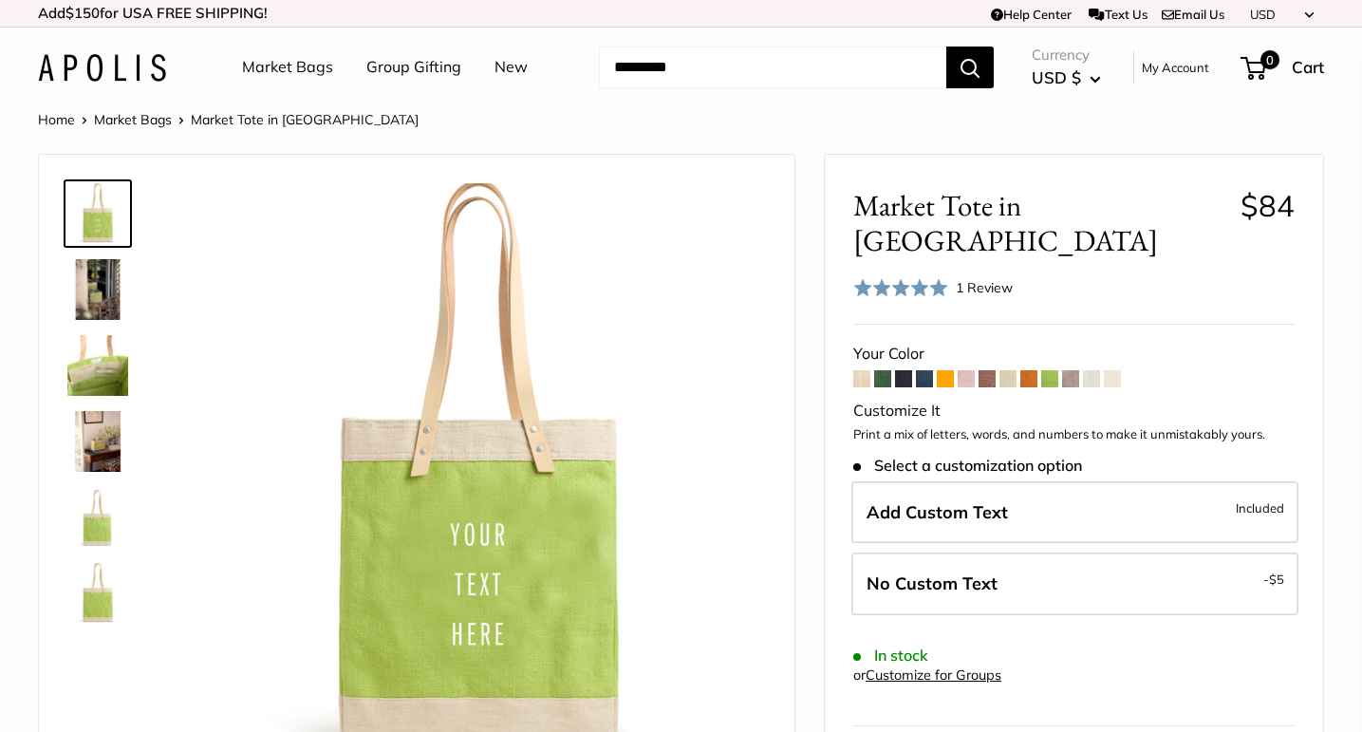
click at [962, 370] on span at bounding box center [966, 378] width 17 height 17
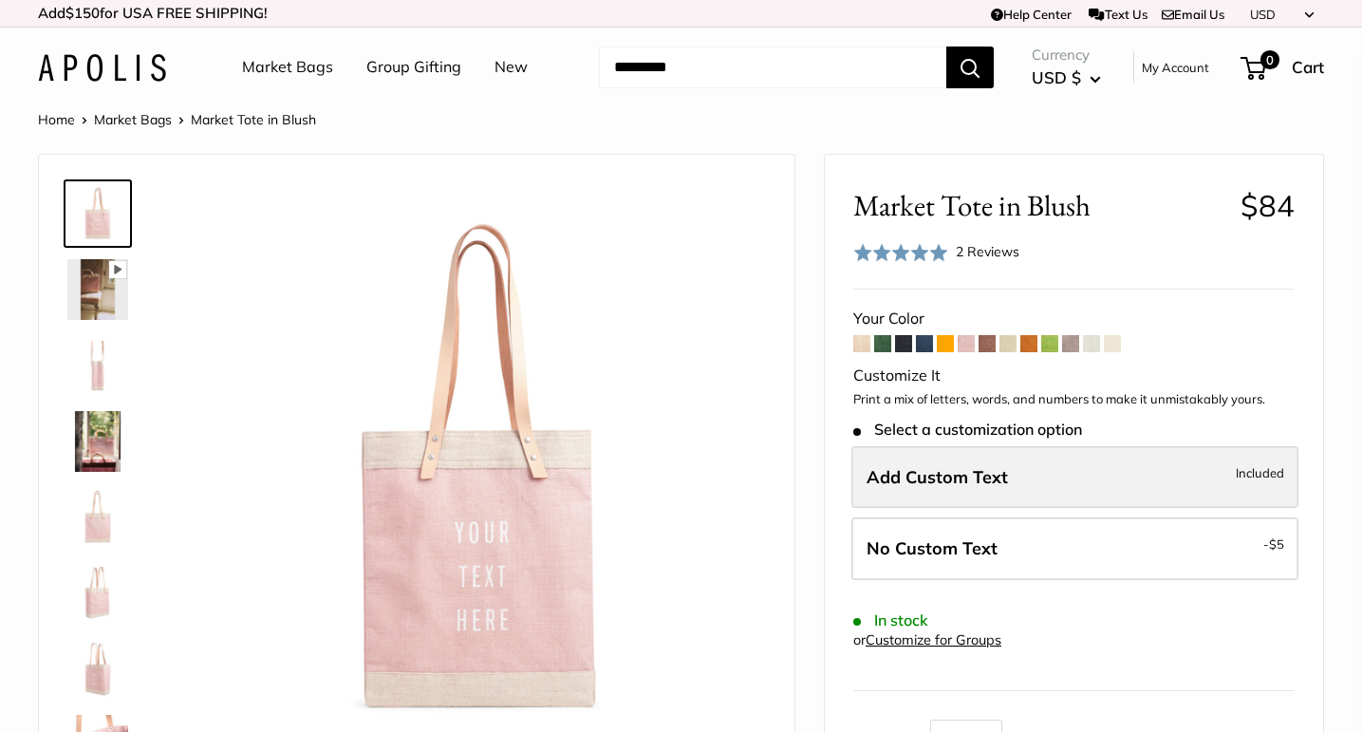
click at [958, 488] on label "Add Custom Text Included" at bounding box center [1074, 477] width 447 height 63
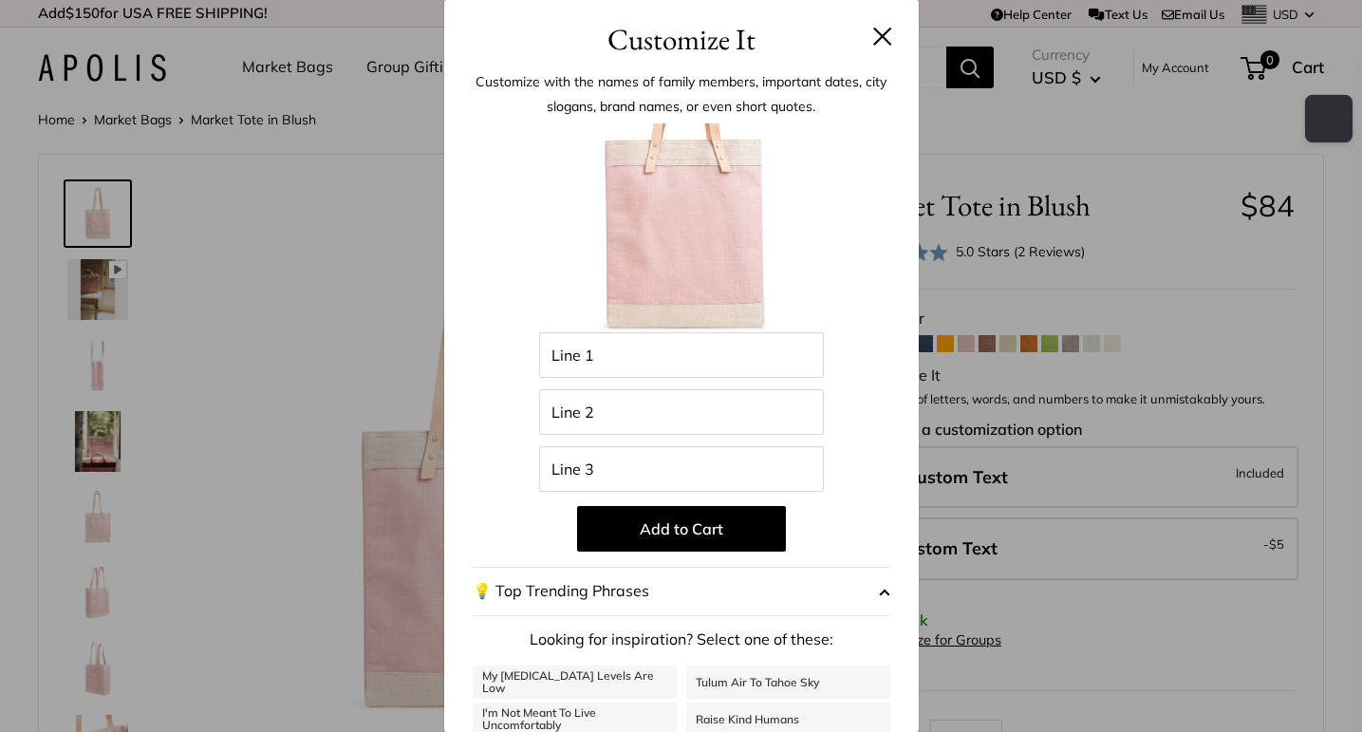
click at [1036, 289] on div "Customize It Customize with the names of family members, important dates, city …" at bounding box center [681, 366] width 1362 height 732
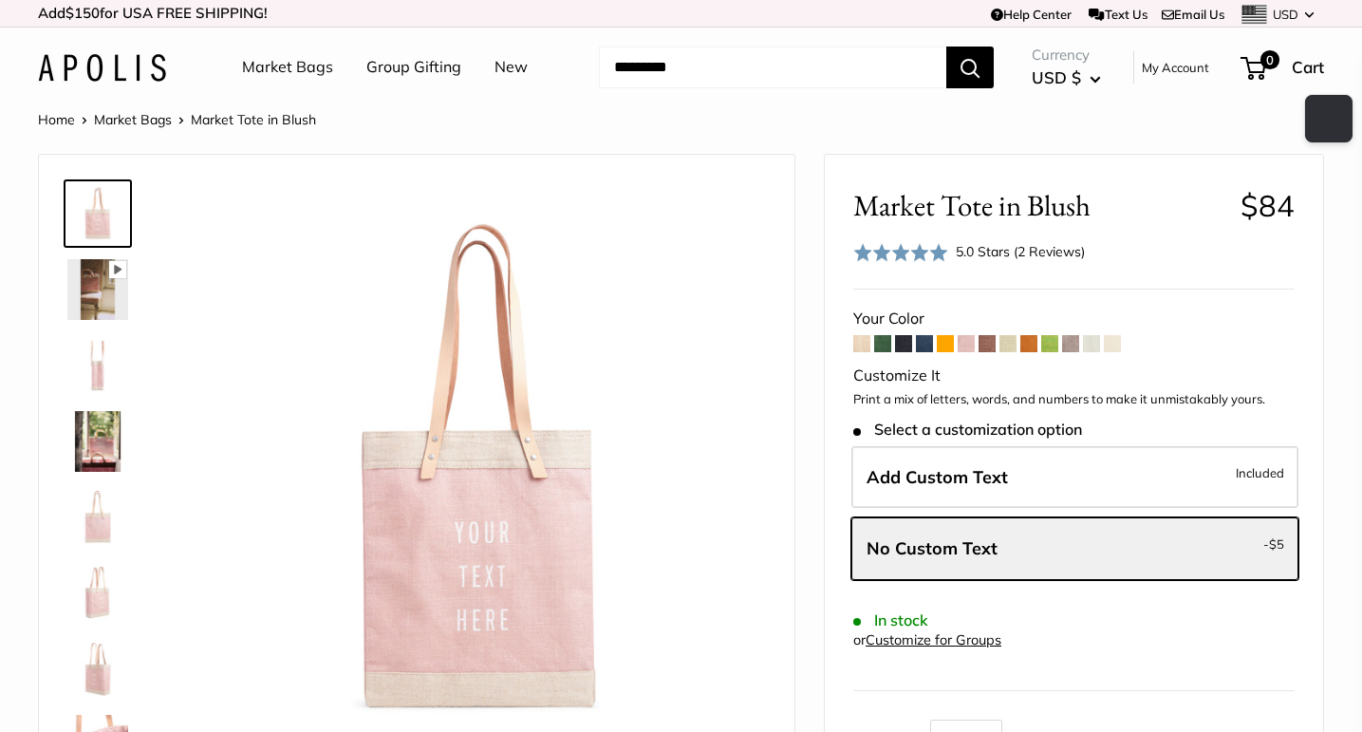
click at [94, 526] on img at bounding box center [97, 517] width 61 height 61
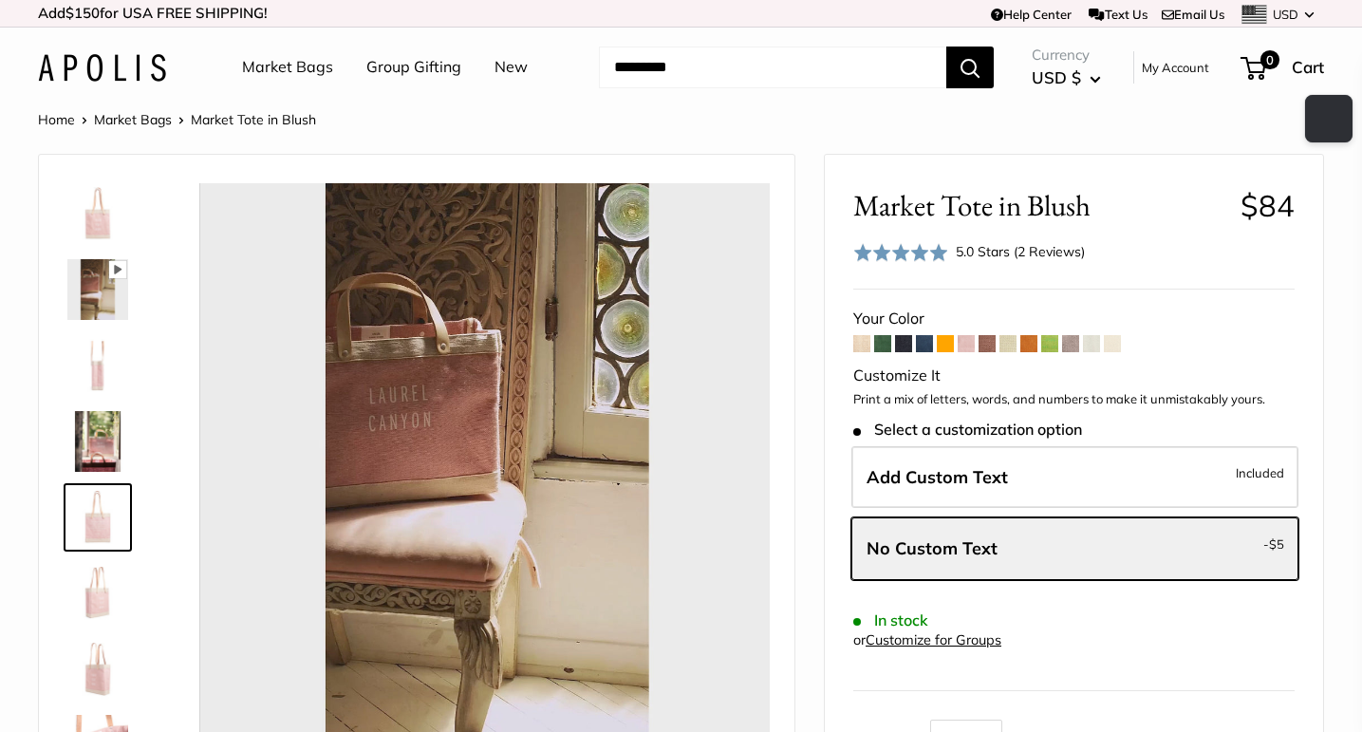
scroll to position [59, 0]
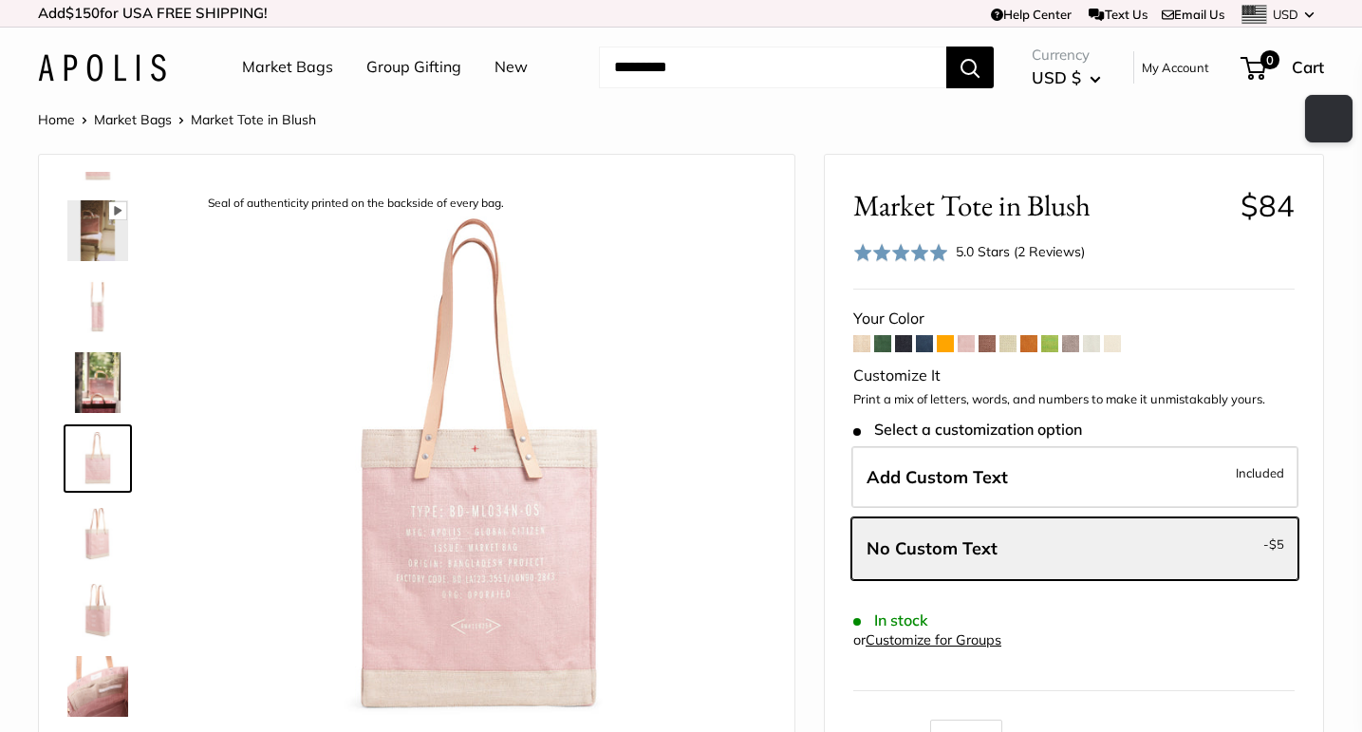
click at [94, 377] on img at bounding box center [97, 382] width 61 height 61
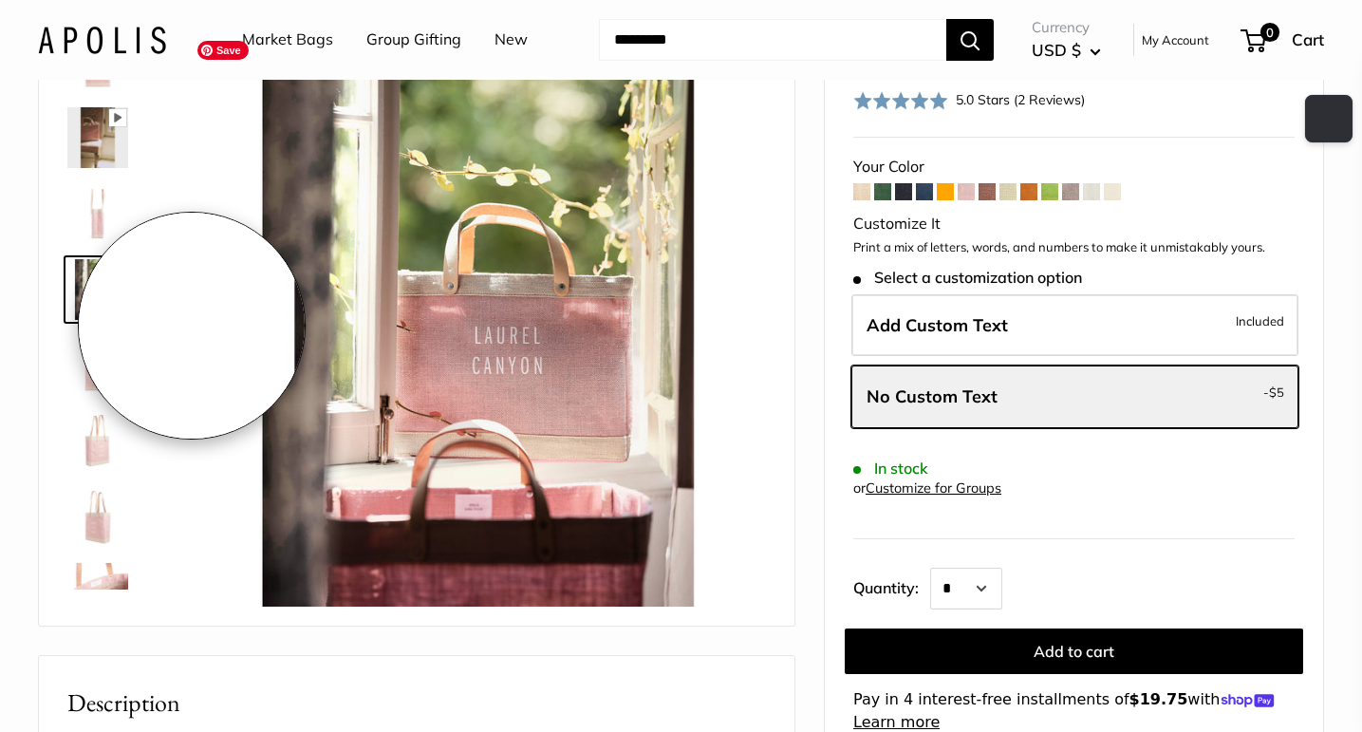
scroll to position [292, 0]
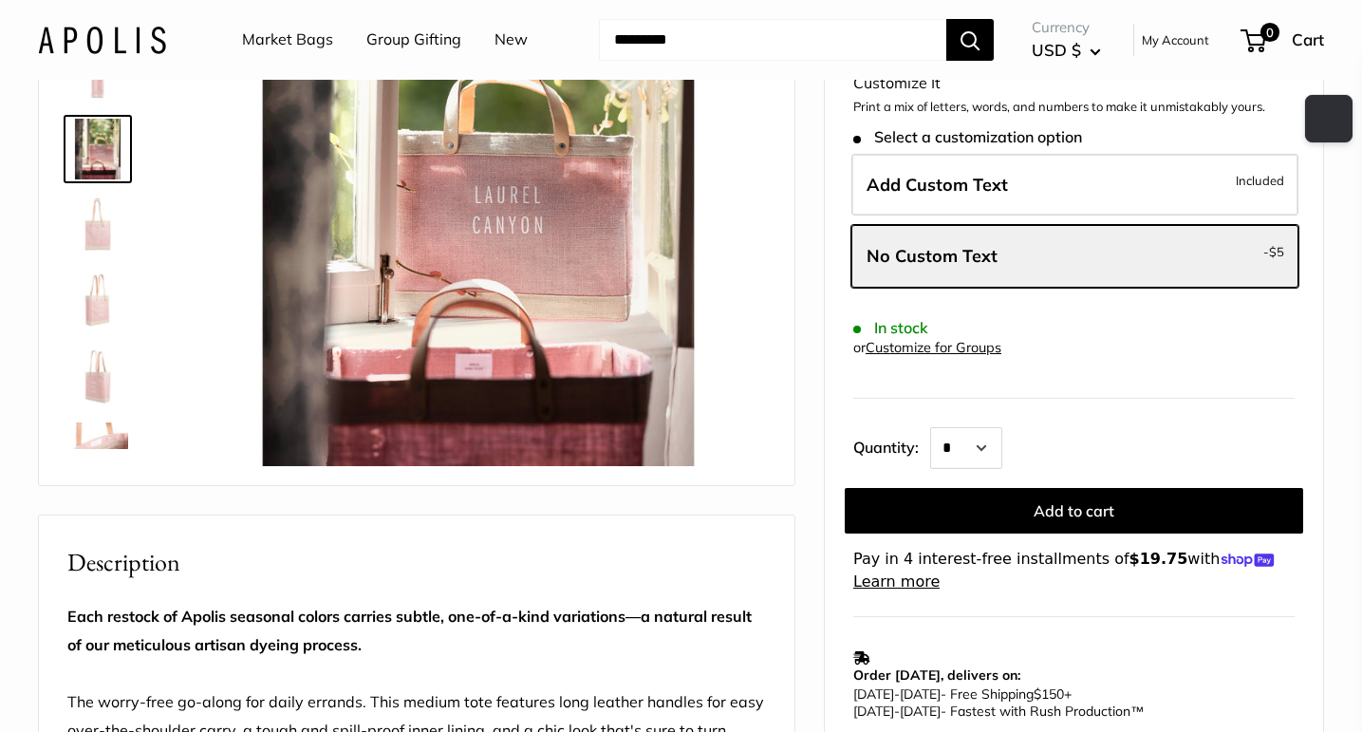
click at [110, 436] on img at bounding box center [97, 452] width 61 height 61
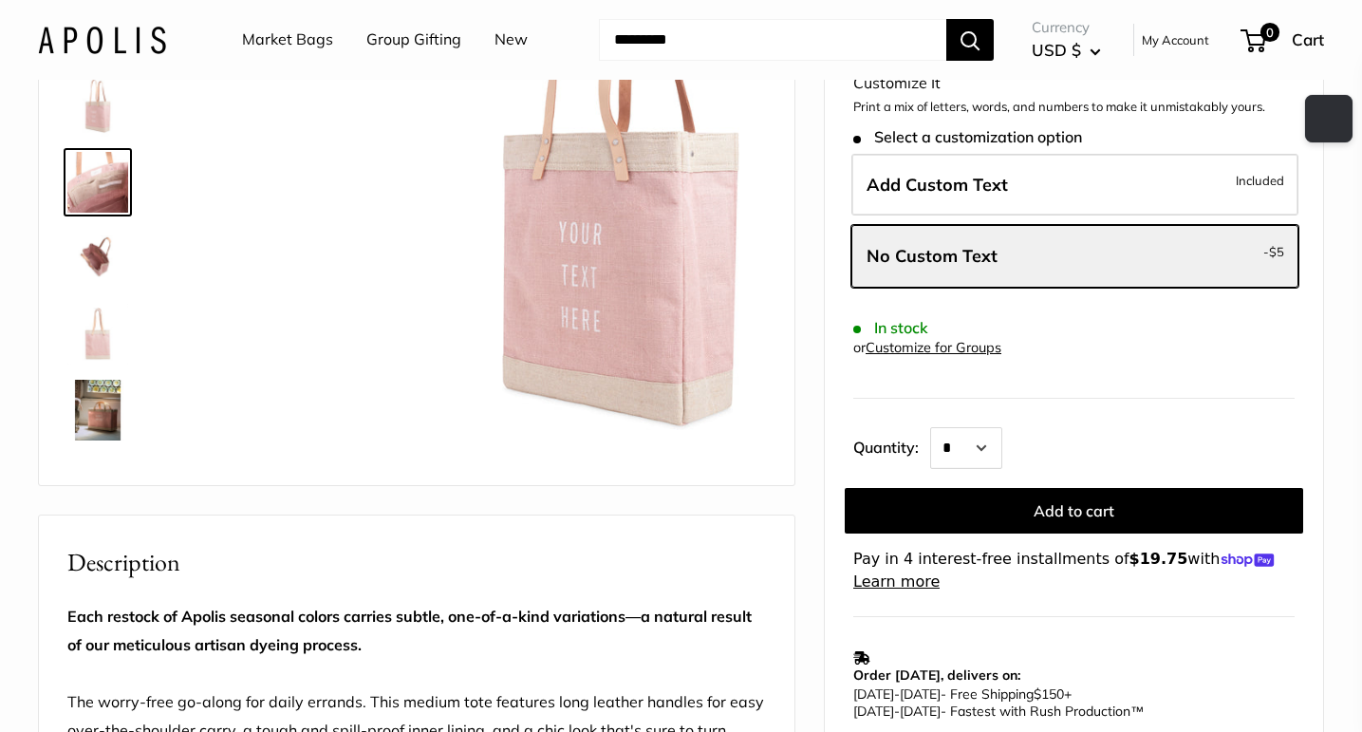
scroll to position [273, 0]
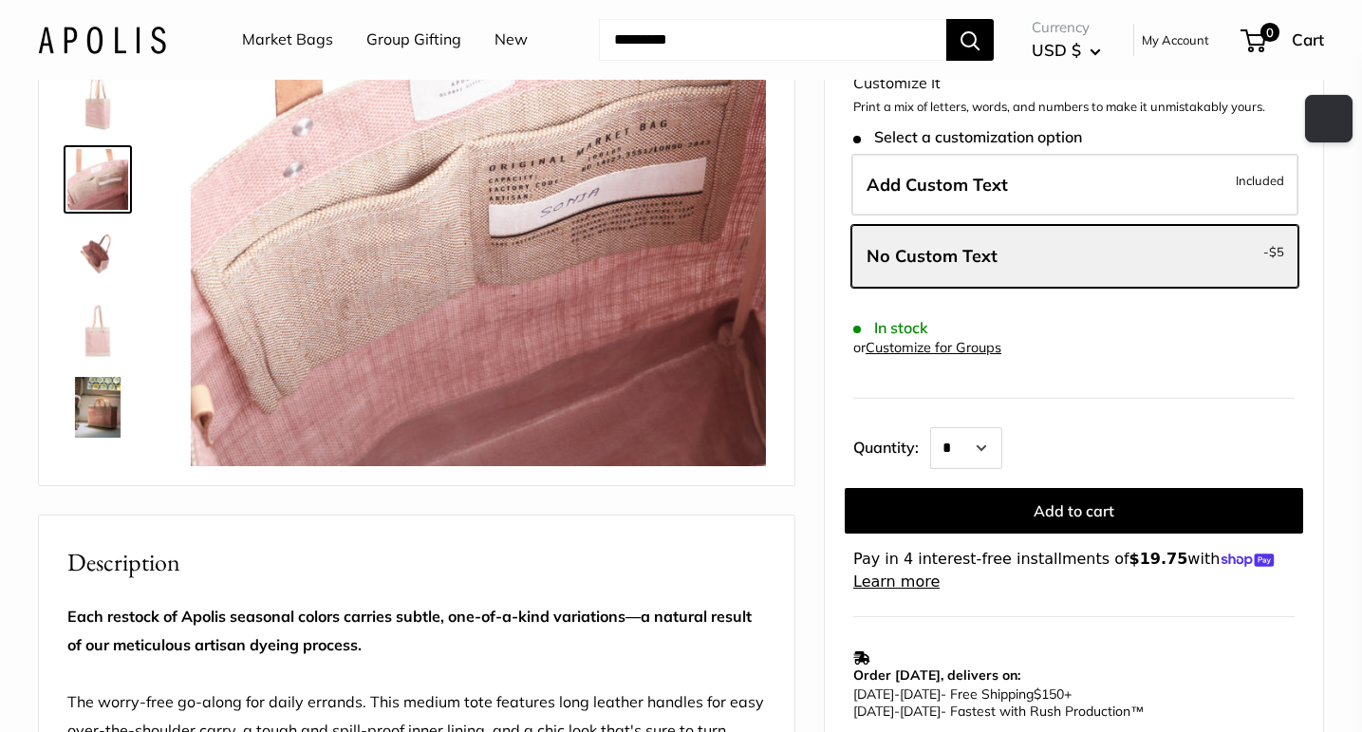
click at [107, 341] on img at bounding box center [97, 331] width 61 height 61
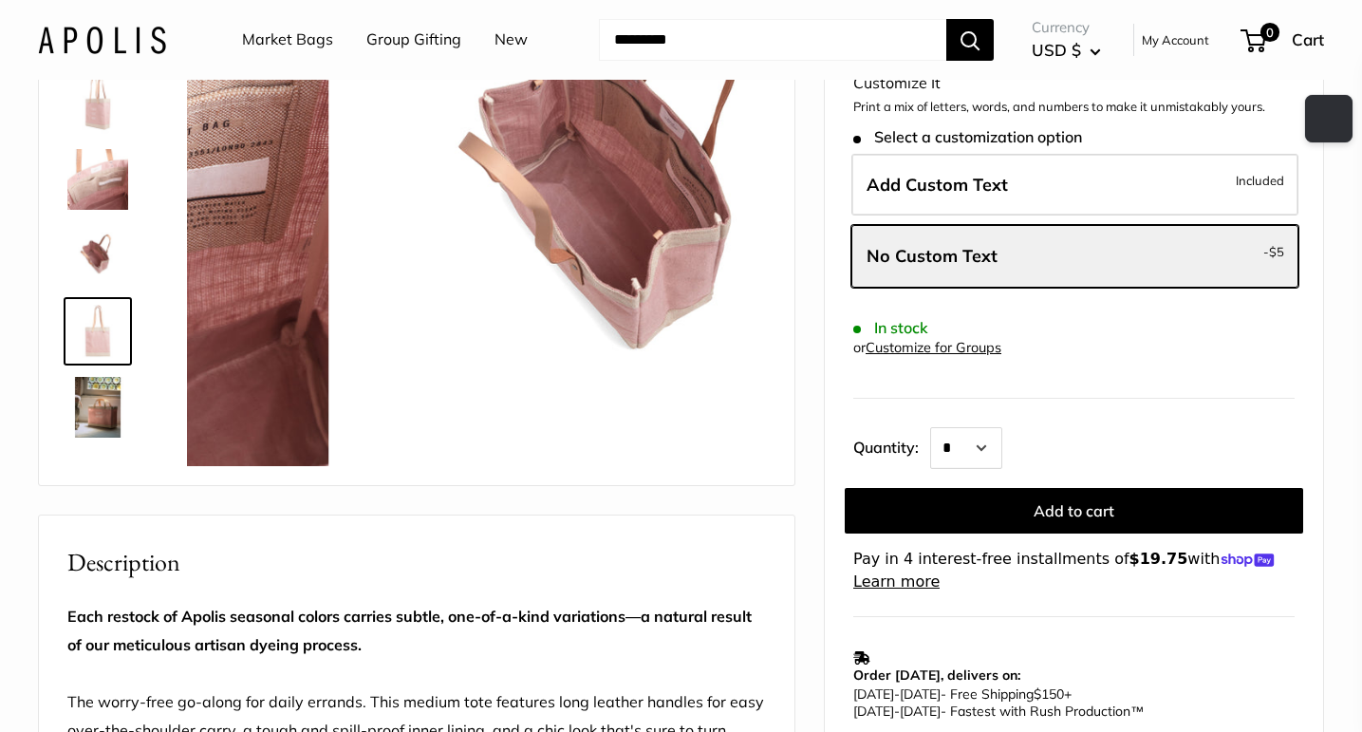
click at [103, 267] on img at bounding box center [97, 255] width 61 height 61
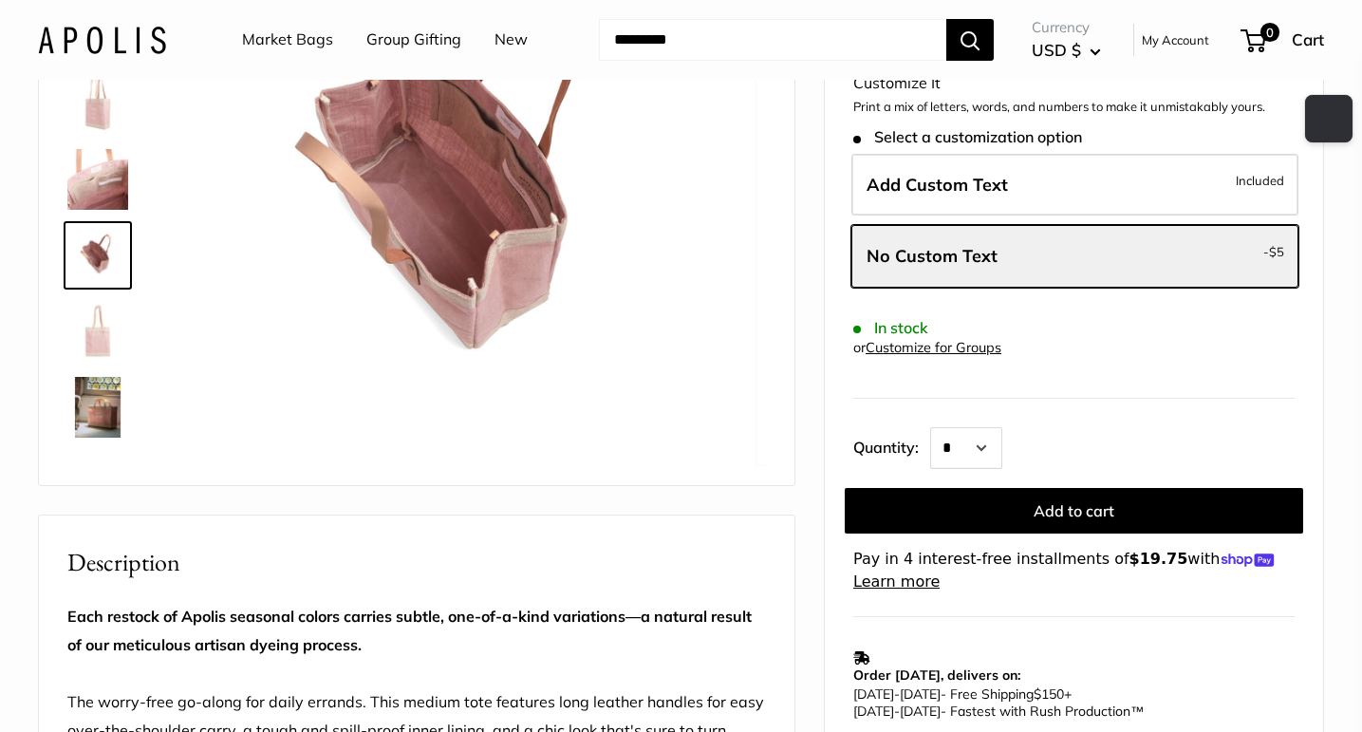
click at [100, 321] on img at bounding box center [97, 331] width 61 height 61
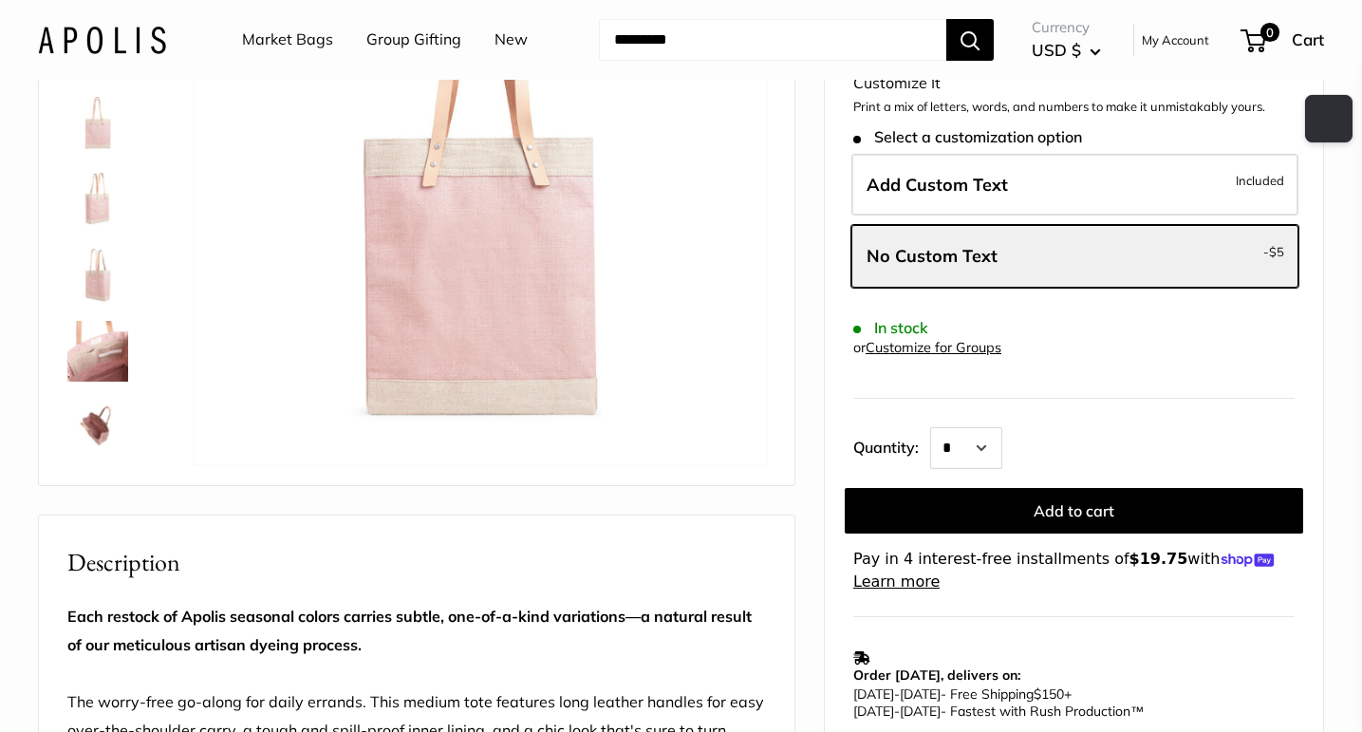
click at [100, 321] on img at bounding box center [97, 351] width 61 height 61
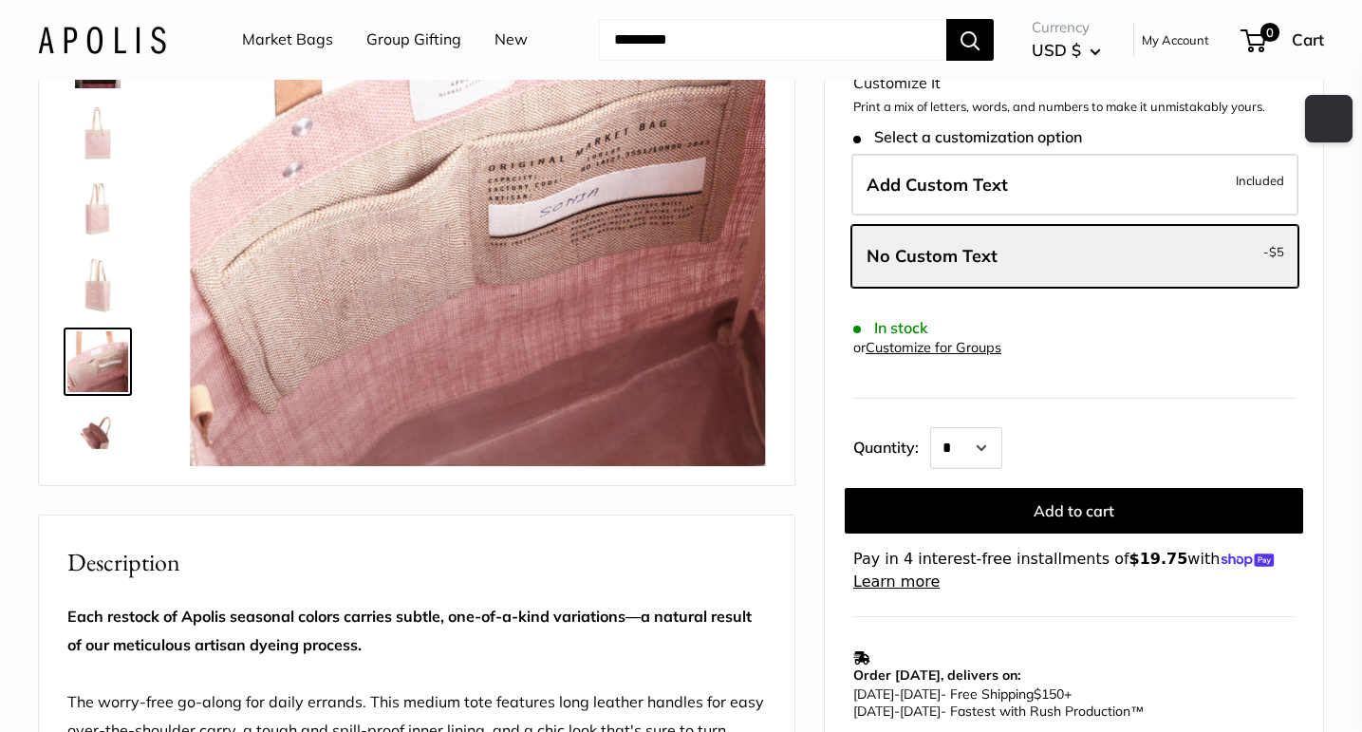
click at [98, 284] on img at bounding box center [97, 285] width 61 height 61
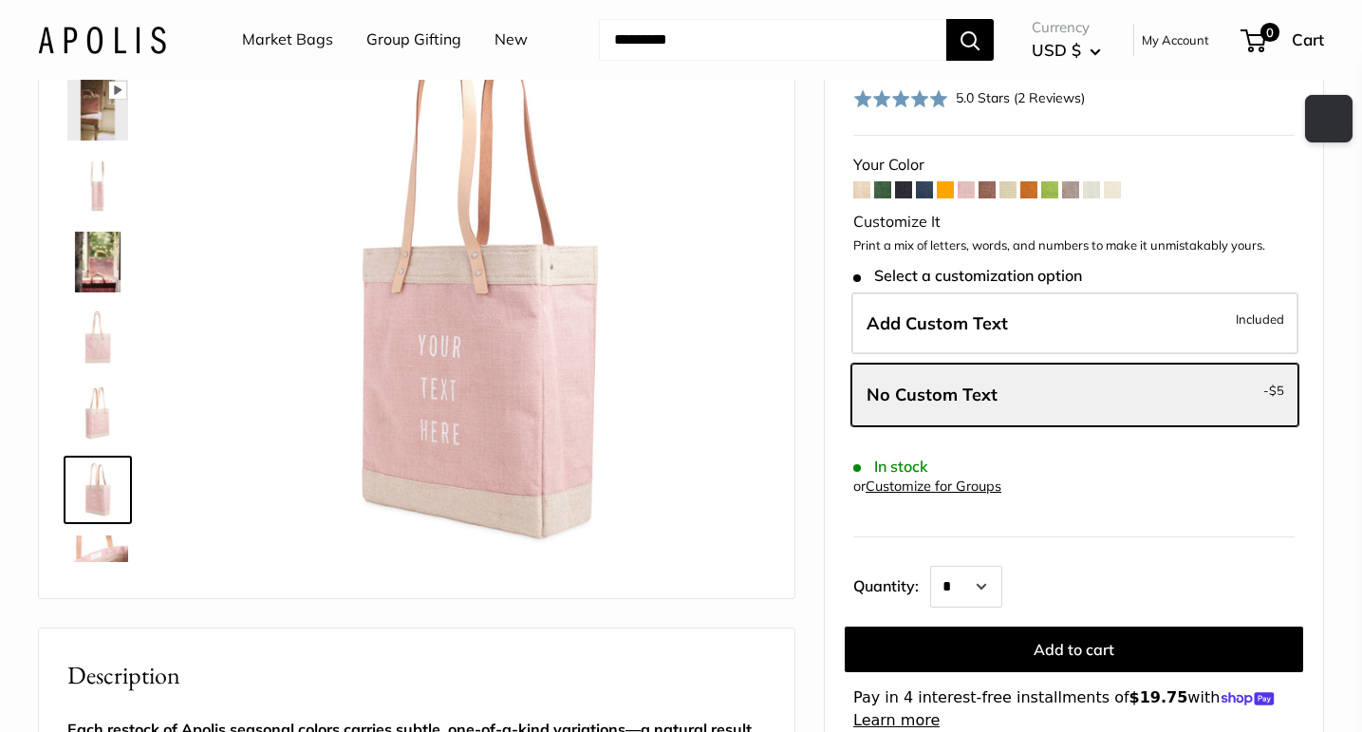
scroll to position [0, 0]
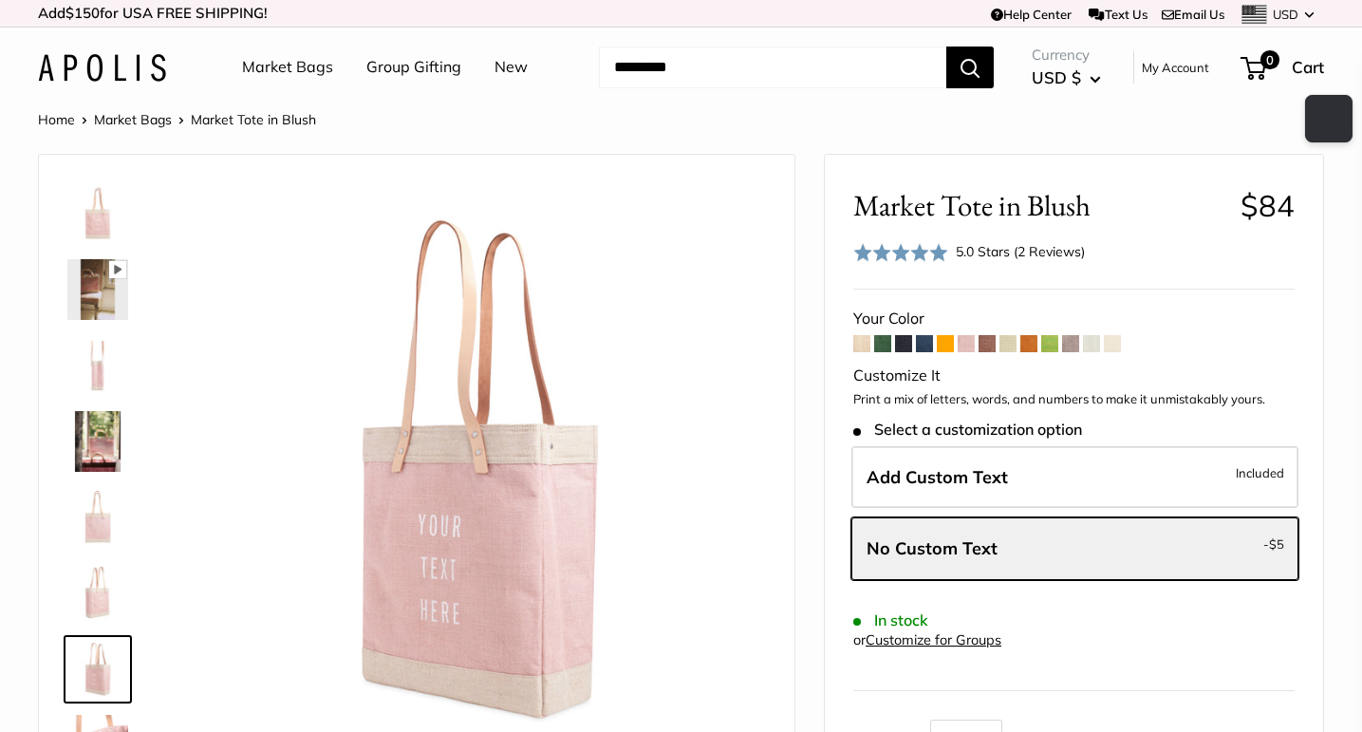
click at [95, 452] on img at bounding box center [97, 441] width 61 height 61
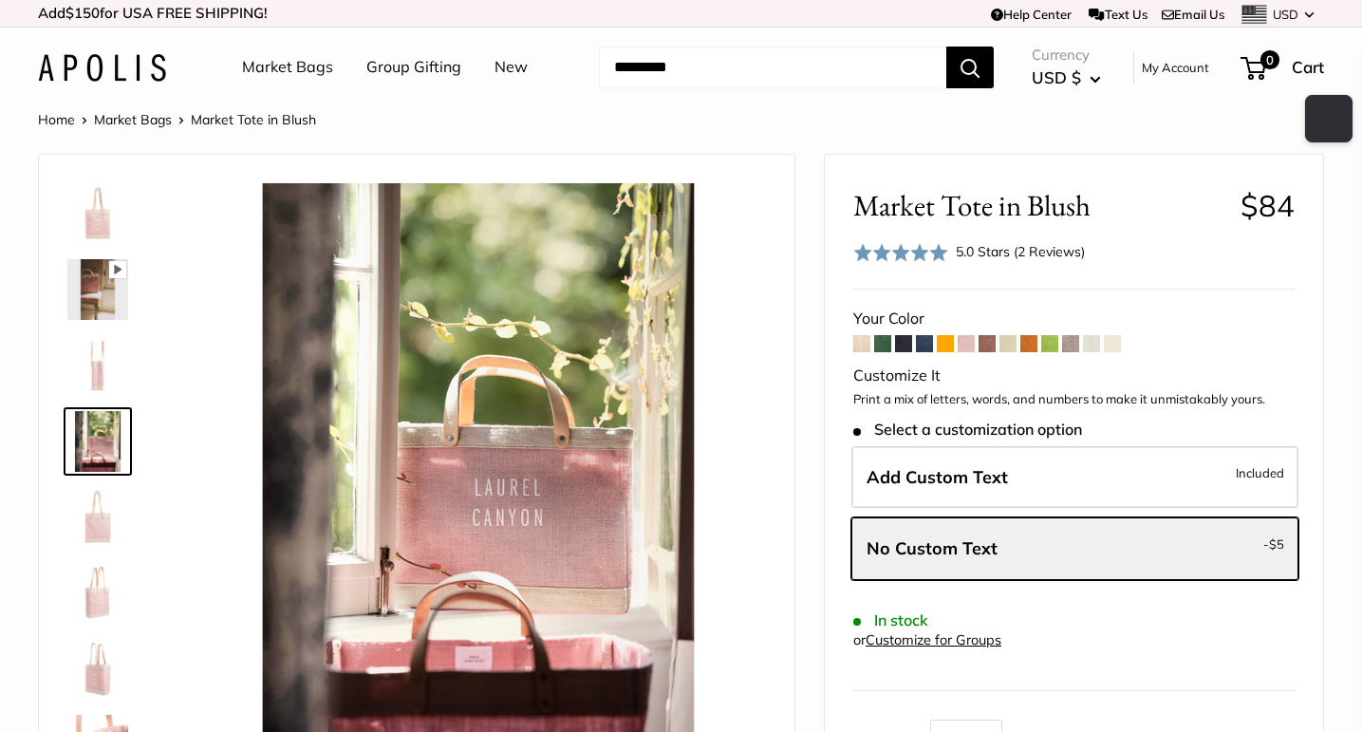
click at [954, 342] on form "Your Color -" at bounding box center [1073, 595] width 441 height 581
click at [883, 344] on span at bounding box center [882, 343] width 17 height 17
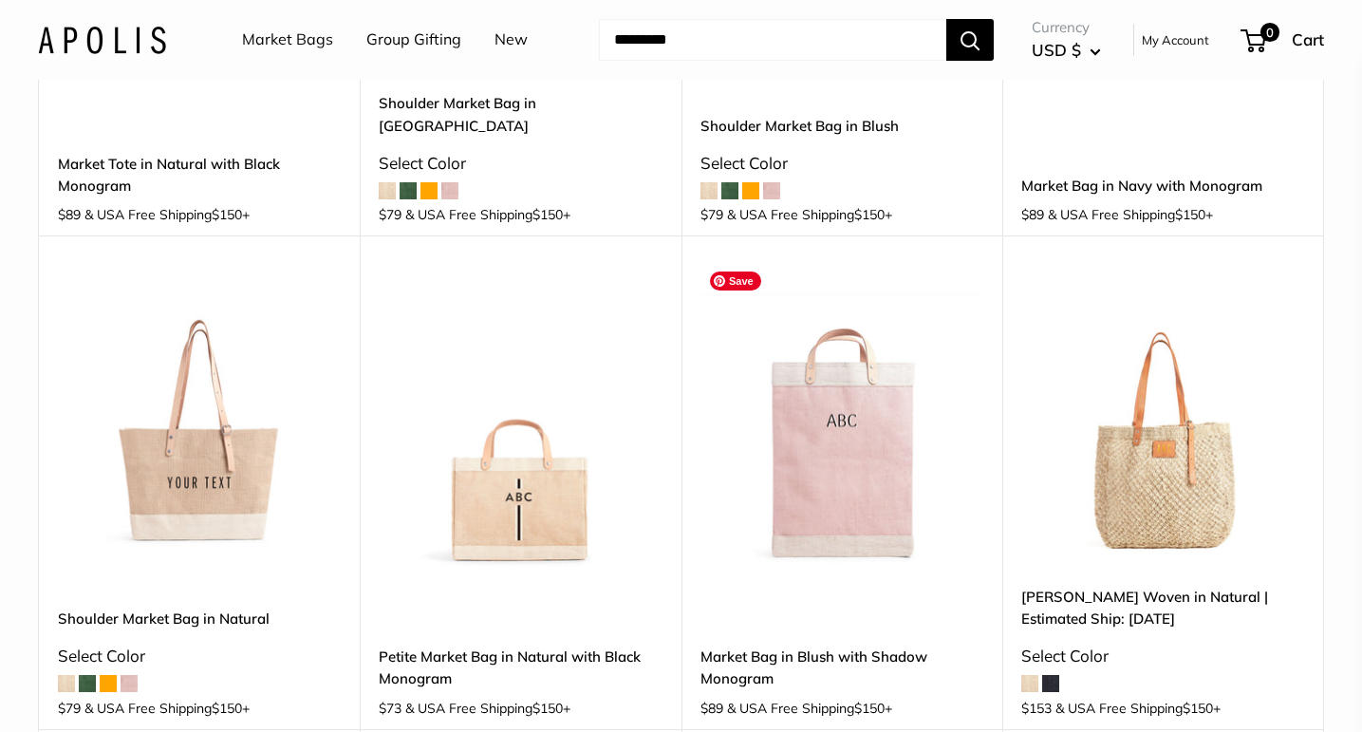
scroll to position [296, 0]
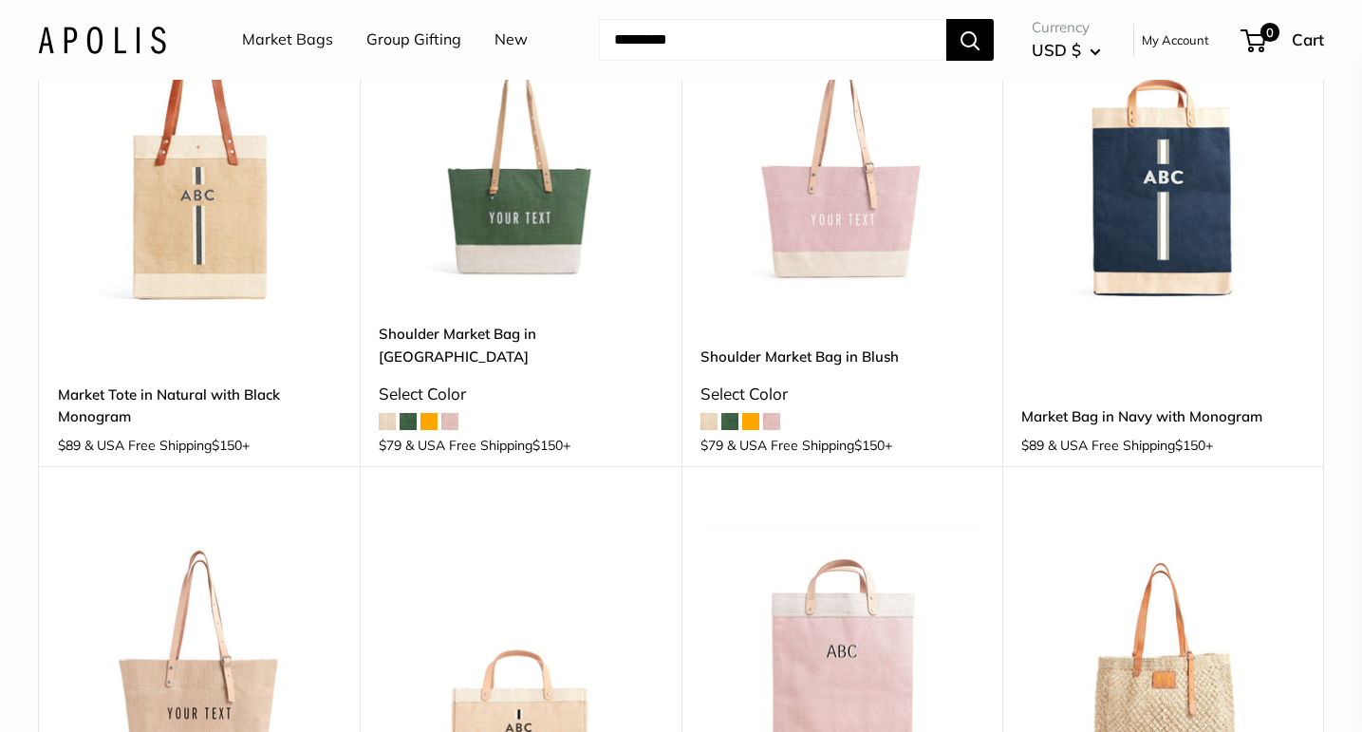
drag, startPoint x: 818, startPoint y: 424, endPoint x: 1036, endPoint y: 4, distance: 473.3
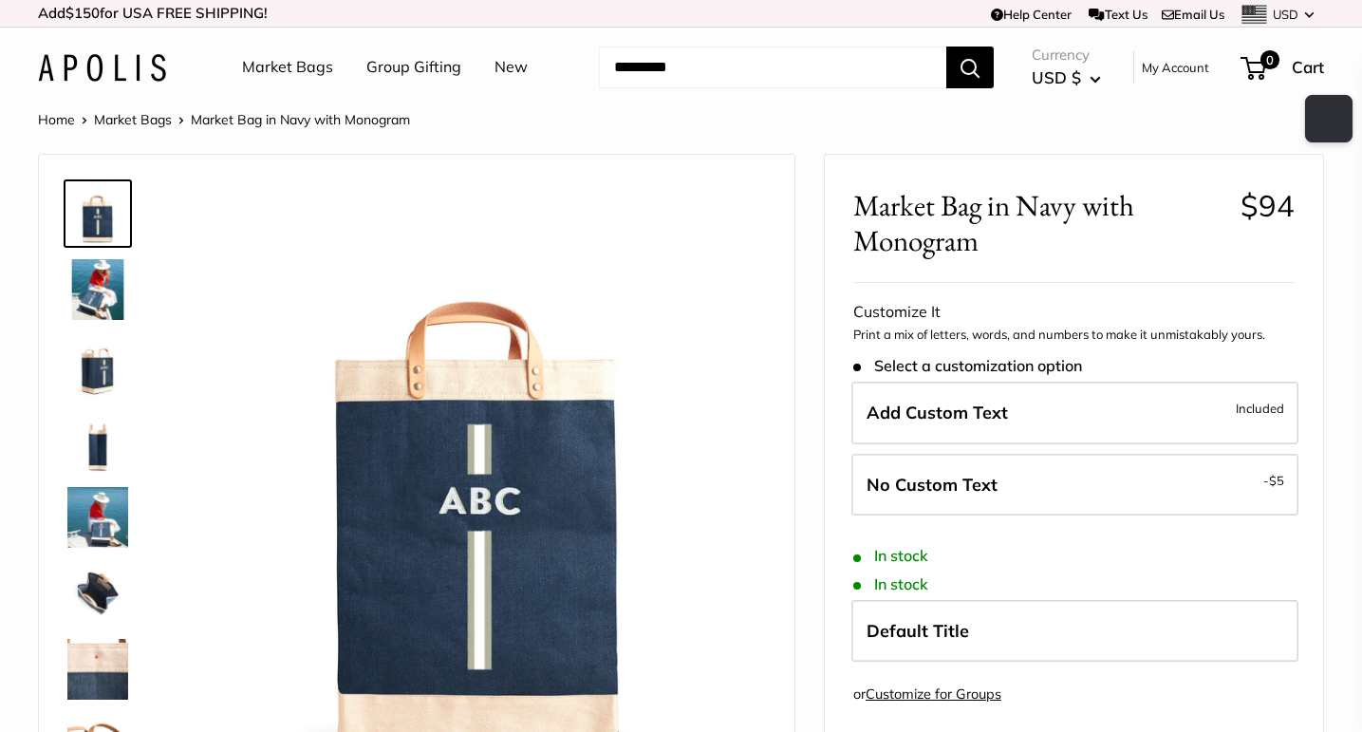
click at [83, 518] on img at bounding box center [97, 517] width 61 height 61
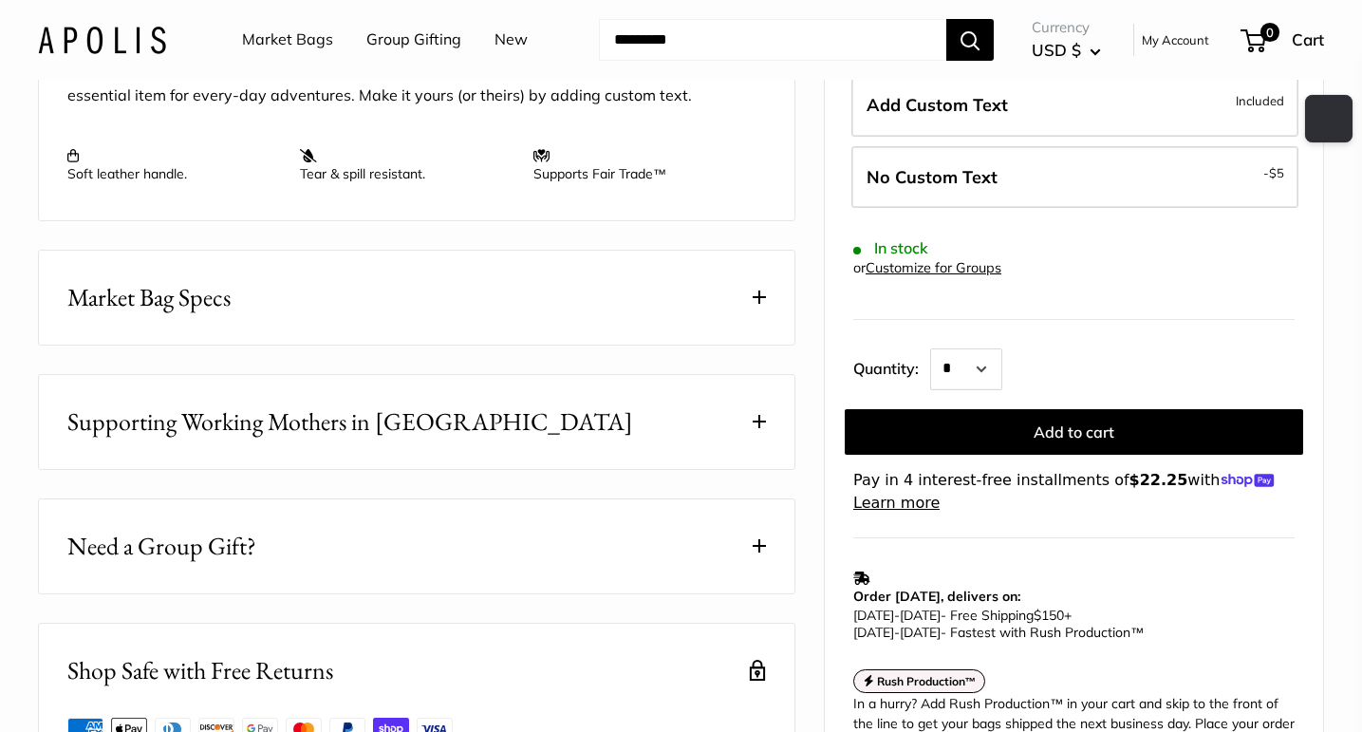
scroll to position [3, 0]
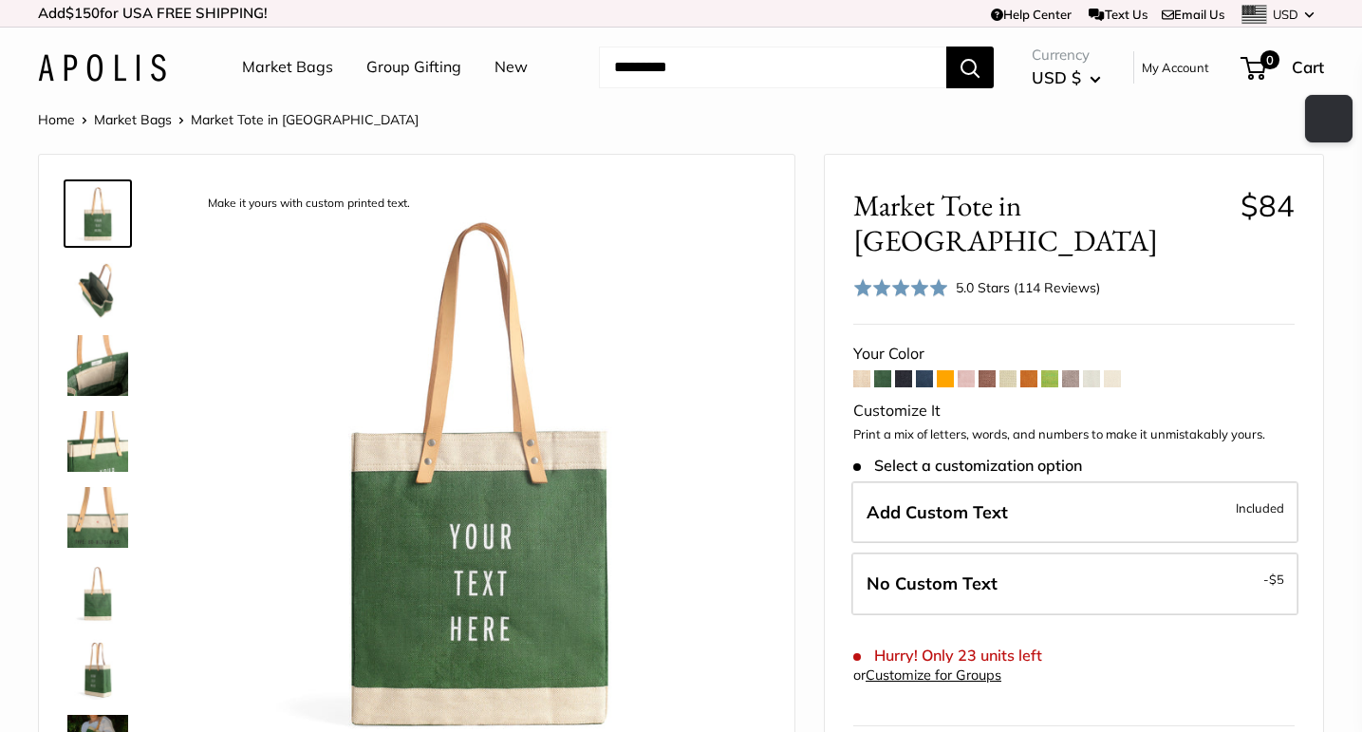
click at [949, 370] on span at bounding box center [945, 378] width 17 height 17
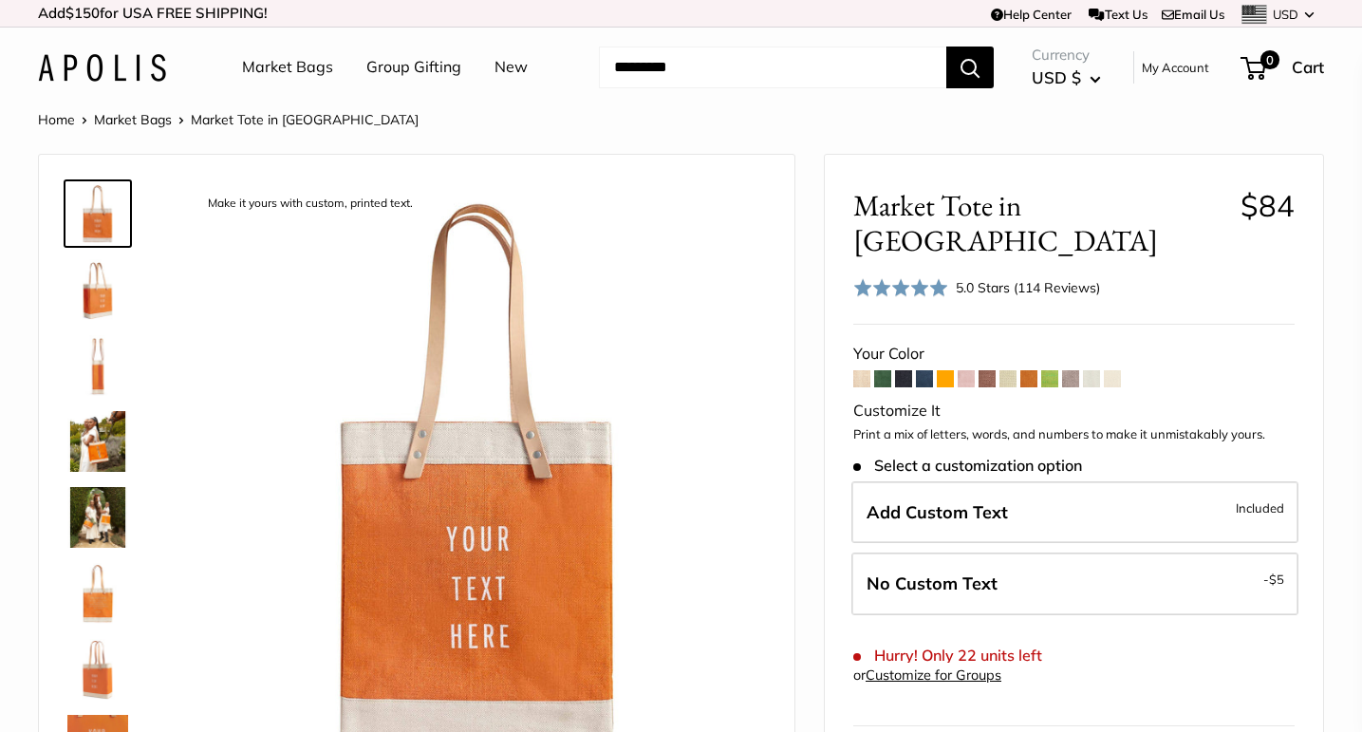
click at [866, 370] on span at bounding box center [861, 378] width 17 height 17
